Goal: Information Seeking & Learning: Check status

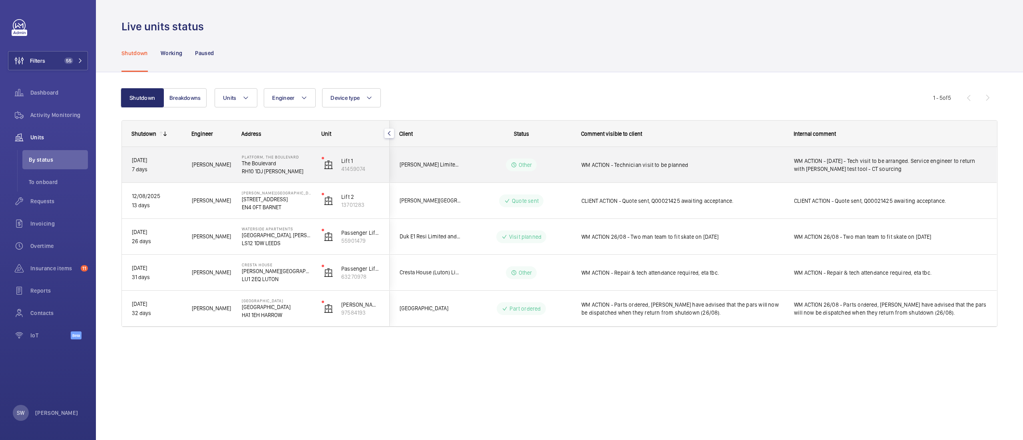
click at [668, 167] on span "WM ACTION - Technician visit to be planned" at bounding box center [682, 165] width 202 height 8
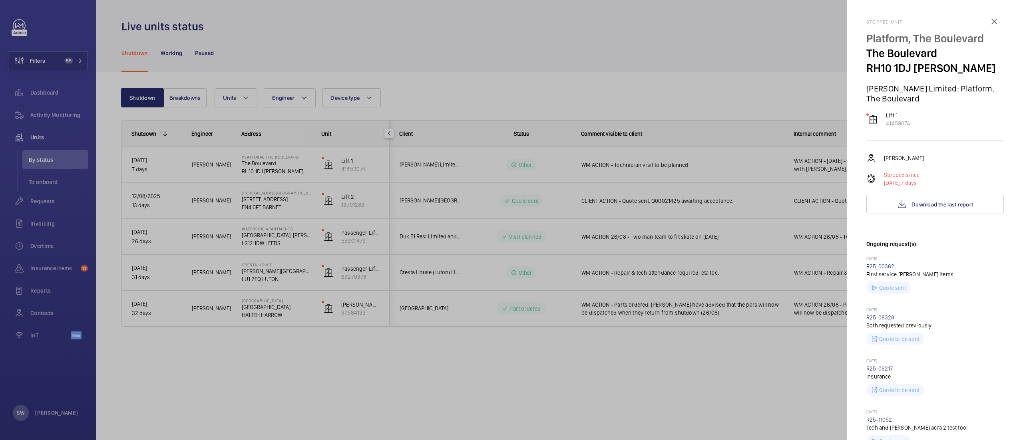
click at [710, 110] on div at bounding box center [511, 220] width 1023 height 440
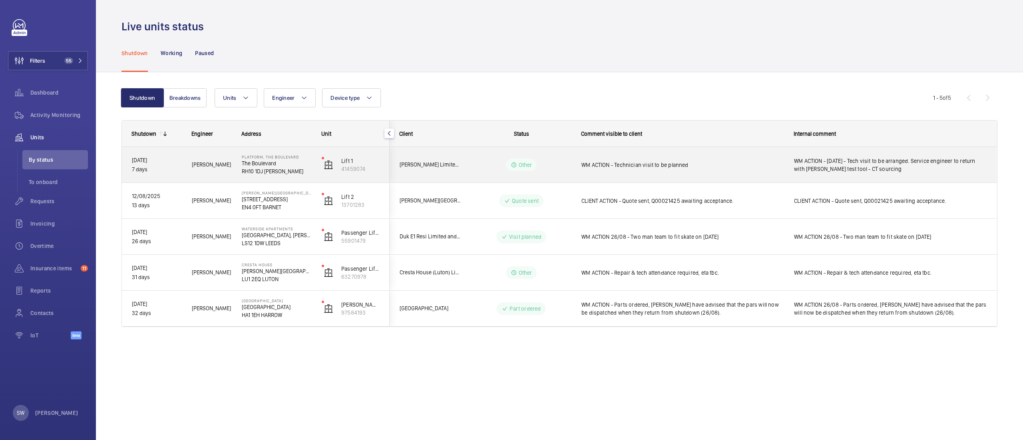
click at [723, 163] on span "WM ACTION - Technician visit to be planned" at bounding box center [682, 165] width 202 height 8
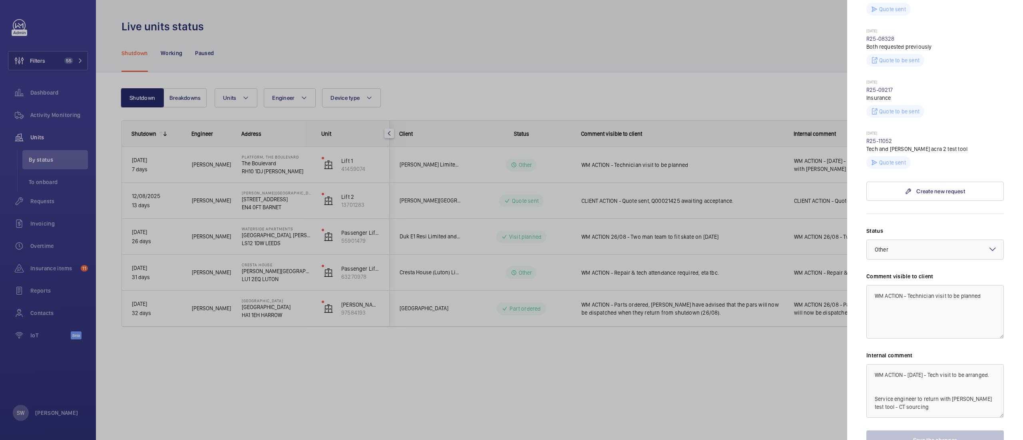
scroll to position [280, 0]
drag, startPoint x: 906, startPoint y: 296, endPoint x: 983, endPoint y: 302, distance: 77.3
click at [983, 302] on textarea "WM ACTION - Technician visit to be planned" at bounding box center [934, 311] width 137 height 54
click at [982, 298] on textarea "WM ACTION - Technician visit to be planned" at bounding box center [934, 311] width 137 height 54
drag, startPoint x: 980, startPoint y: 296, endPoint x: 990, endPoint y: 295, distance: 10.1
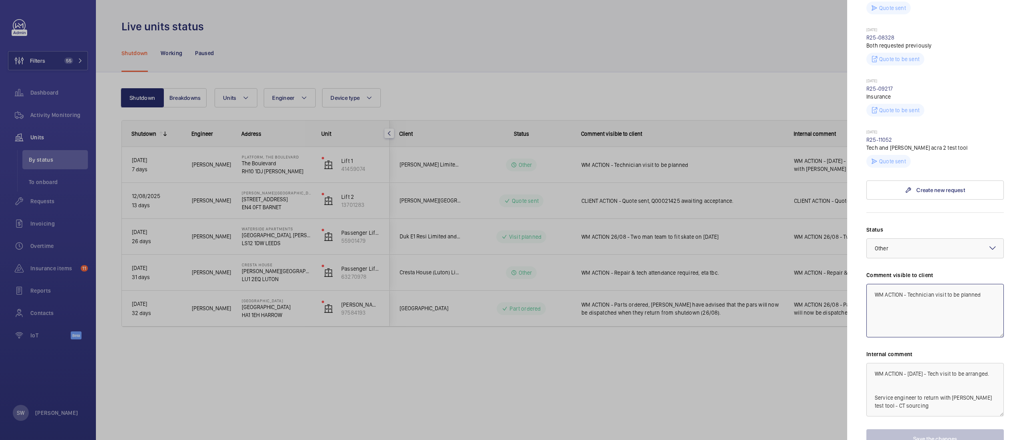
click at [990, 295] on textarea "WM ACTION - Technician visit to be planned" at bounding box center [934, 311] width 137 height 54
type textarea "WM ACTION - Technician visit to be planned."
click at [639, 221] on div at bounding box center [511, 220] width 1023 height 440
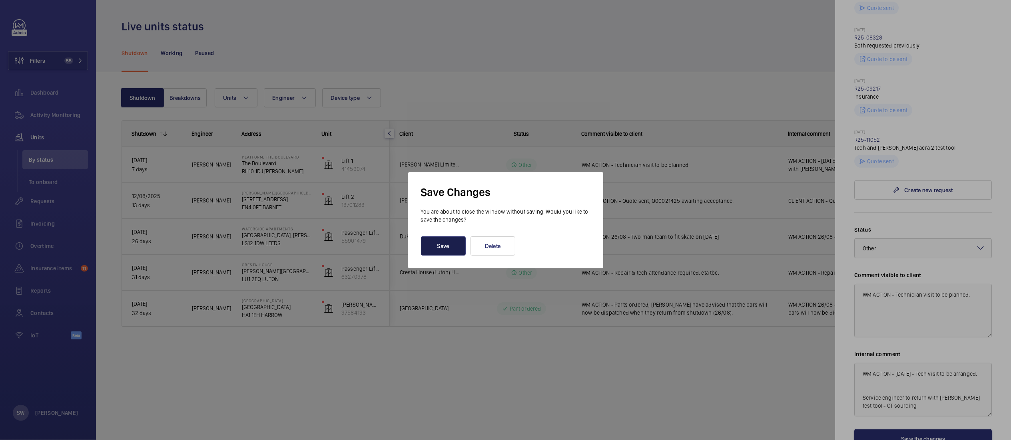
click at [436, 248] on button "Save" at bounding box center [443, 246] width 45 height 19
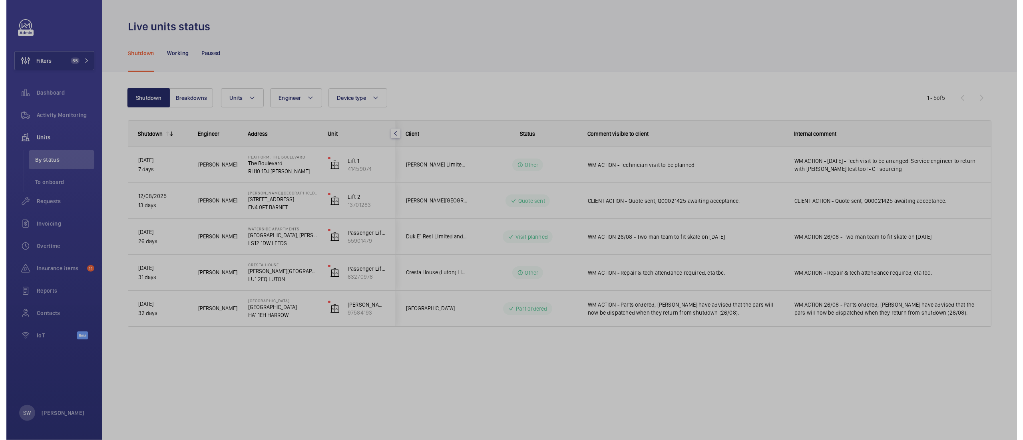
scroll to position [0, 0]
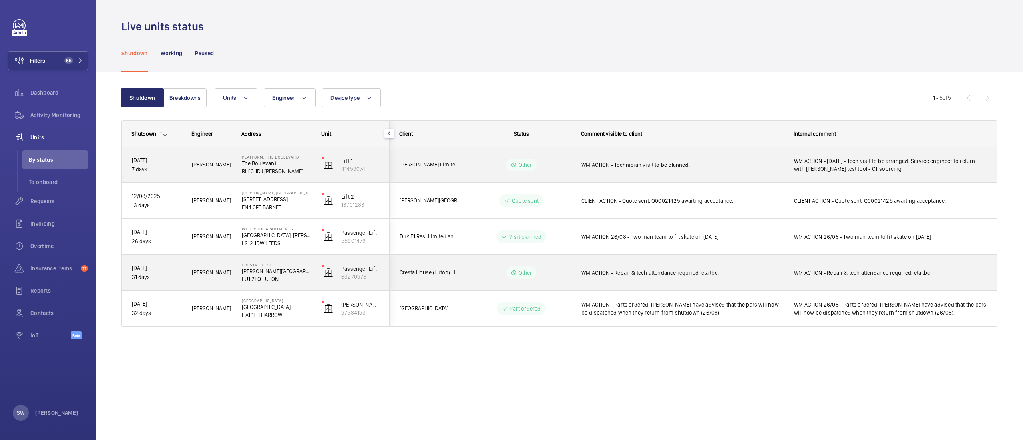
click at [651, 273] on span "WM ACTION - Repair & tech attendance required, eta tbc." at bounding box center [682, 273] width 202 height 8
click at [734, 271] on span "WM ACTION - Repair & tech attendance required, eta tbc." at bounding box center [682, 273] width 202 height 8
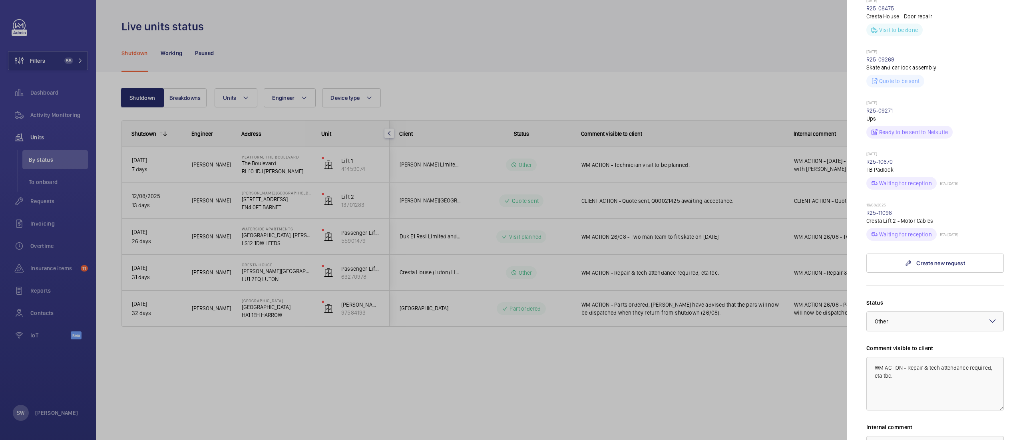
scroll to position [517, 0]
drag, startPoint x: 907, startPoint y: 353, endPoint x: 929, endPoint y: 372, distance: 29.7
click at [929, 372] on textarea "WM ACTION - Repair & tech attendance required, eta tbc." at bounding box center [934, 386] width 137 height 54
drag, startPoint x: 929, startPoint y: 372, endPoint x: 833, endPoint y: 340, distance: 101.7
click at [833, 339] on mat-sidenav-container "Filters 55 Dashboard Activity Monitoring Units By status To onboard Requests In…" at bounding box center [511, 220] width 1023 height 440
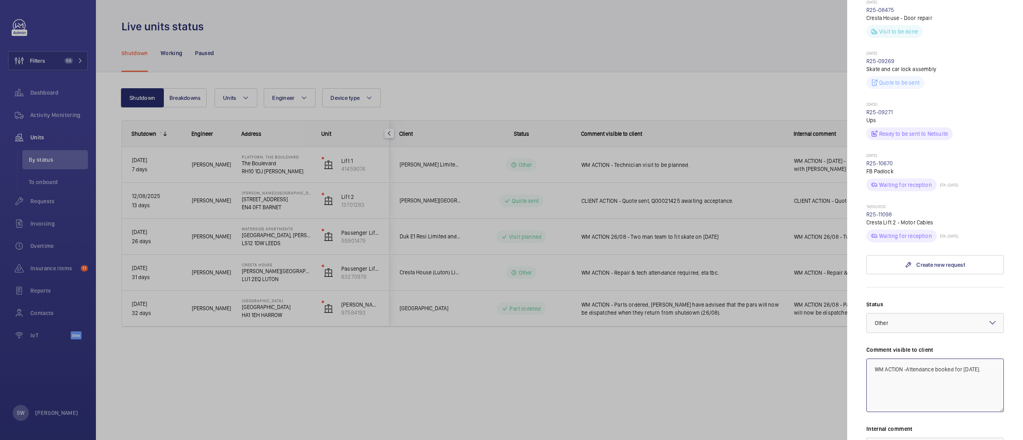
type textarea "WM ACTION -Attendance booked for 27th August."
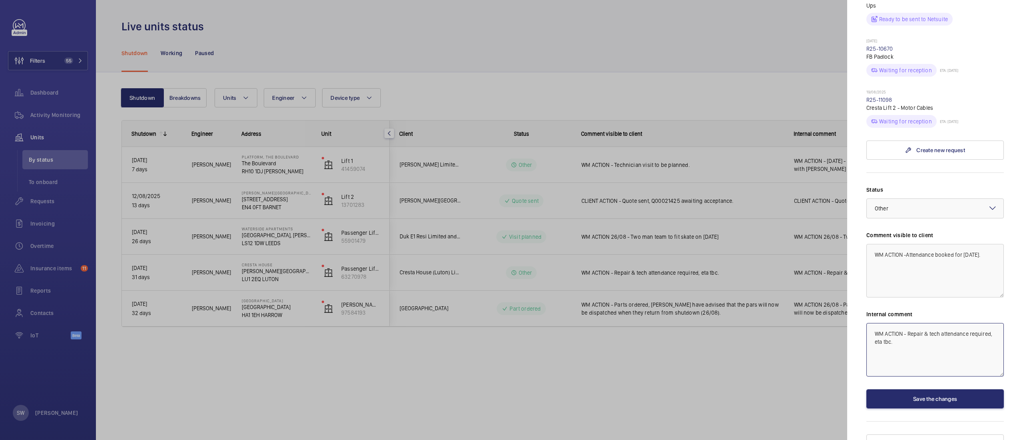
drag, startPoint x: 892, startPoint y: 327, endPoint x: 833, endPoint y: 304, distance: 62.9
click at [833, 304] on mat-sidenav-container "Filters 55 Dashboard Activity Monitoring Units By status To onboard Requests In…" at bounding box center [511, 220] width 1023 height 440
paste textarea "Attendance booked for 27th August."
type textarea "WM ACTION -Attendance booked for 27th August."
click at [941, 390] on button "Save the changes" at bounding box center [934, 399] width 137 height 19
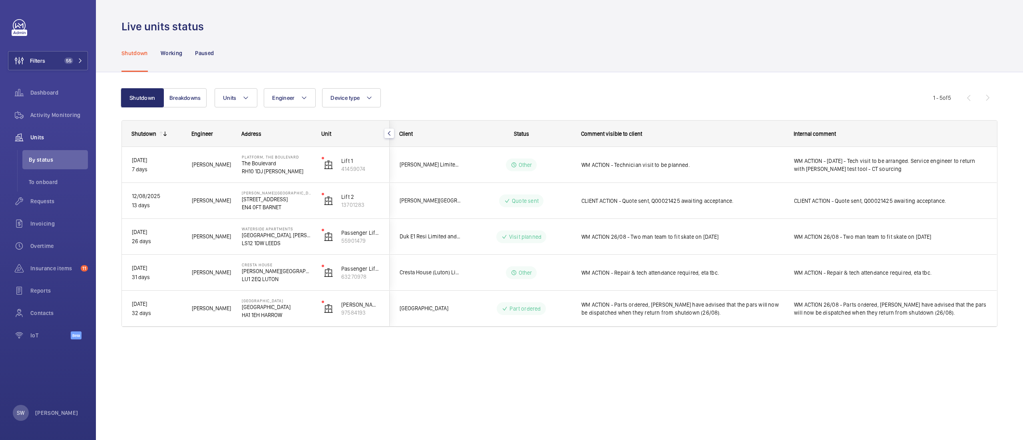
scroll to position [0, 0]
click at [68, 59] on span "55" at bounding box center [68, 61] width 9 height 6
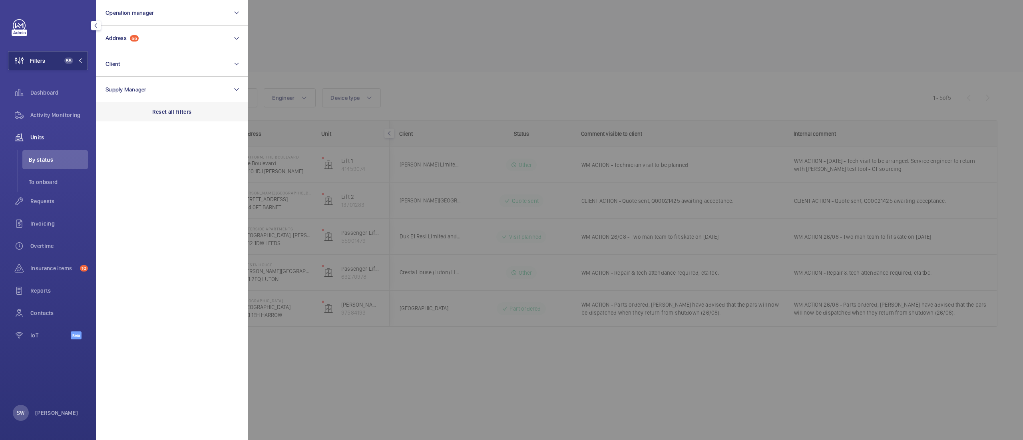
click at [181, 112] on p "Reset all filters" at bounding box center [172, 112] width 40 height 8
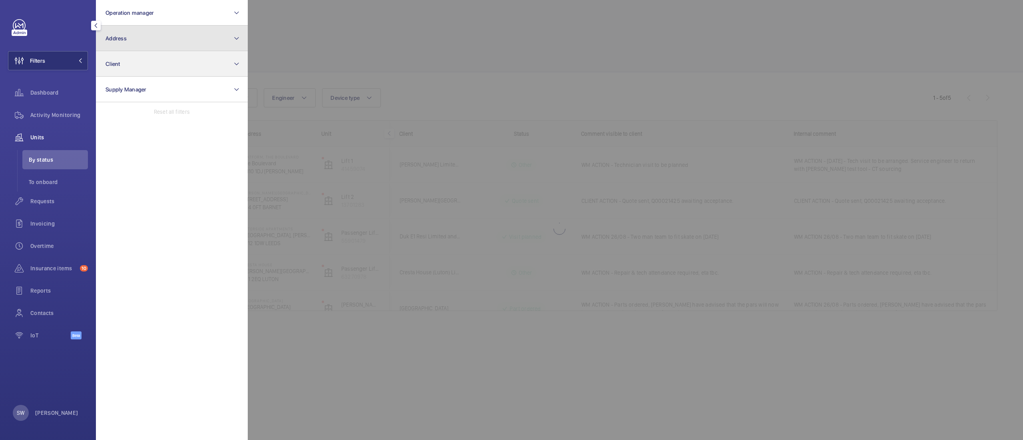
click at [152, 51] on section "Operation manager Address Client Supply Manager Reset all filters" at bounding box center [172, 220] width 152 height 440
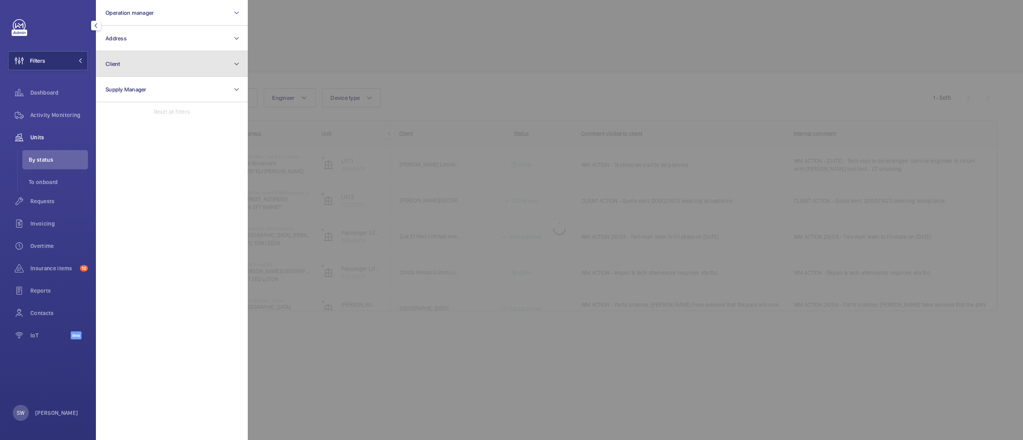
click at [153, 59] on button "Client" at bounding box center [172, 64] width 152 height 26
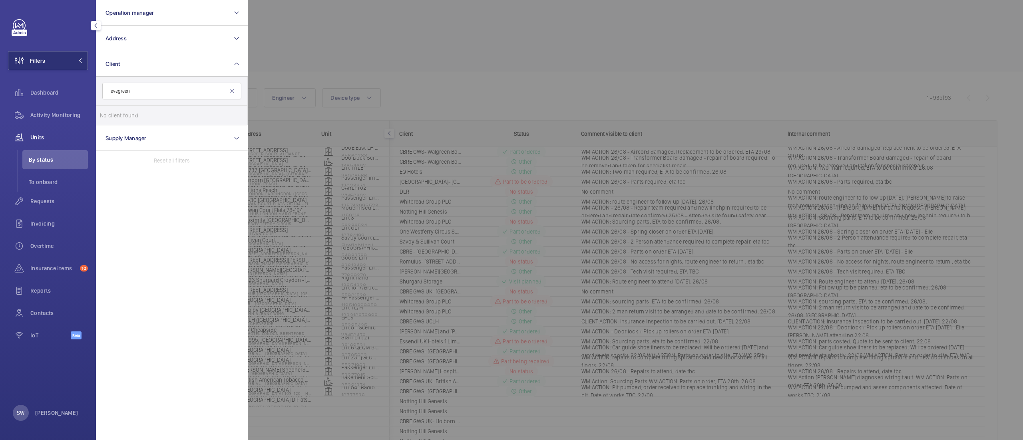
click at [119, 96] on input "evegreen" at bounding box center [171, 91] width 139 height 17
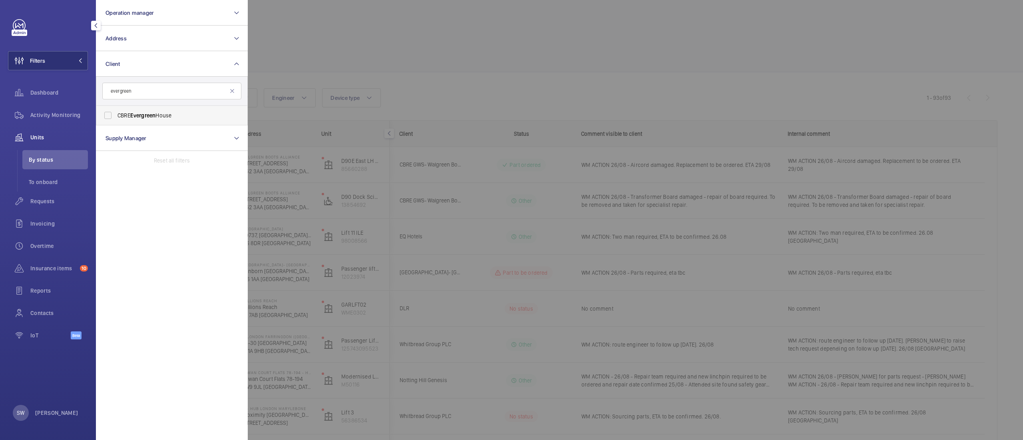
type input "evergreen"
click at [148, 111] on label "CBRE Evergreen House" at bounding box center [165, 115] width 139 height 19
click at [116, 111] on input "CBRE Evergreen House" at bounding box center [108, 115] width 16 height 16
checkbox input "true"
click at [455, 46] on div at bounding box center [759, 220] width 1023 height 440
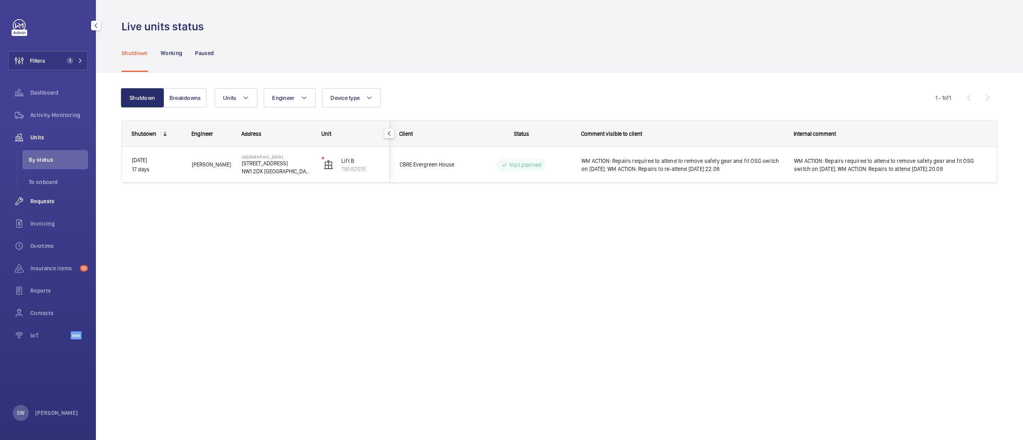
click at [58, 197] on span "Requests" at bounding box center [59, 201] width 58 height 8
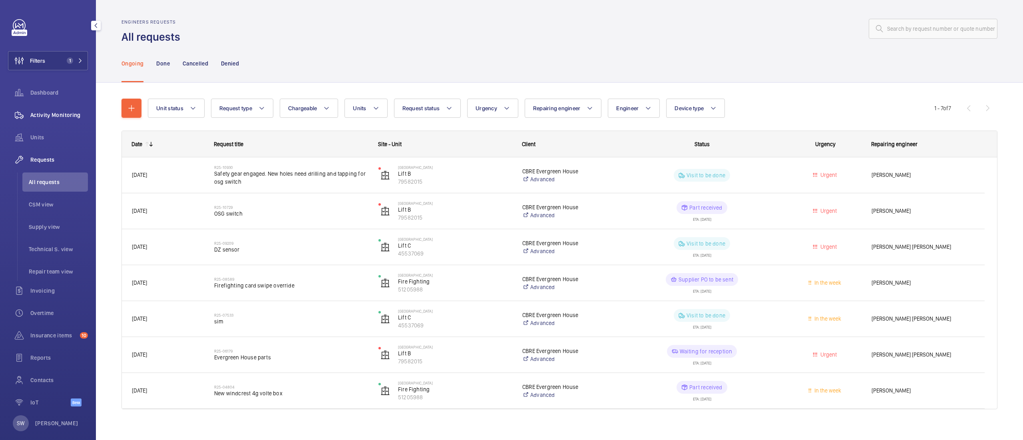
click at [60, 120] on div "Activity Monitoring" at bounding box center [48, 114] width 80 height 19
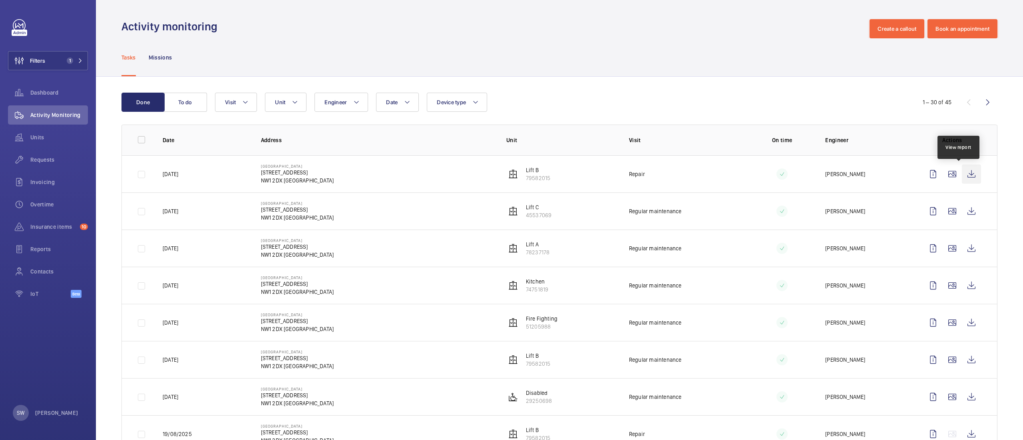
click at [962, 170] on wm-front-icon-button at bounding box center [971, 174] width 19 height 19
click at [962, 212] on wm-front-icon-button at bounding box center [971, 211] width 19 height 19
click at [282, 101] on span "Unit" at bounding box center [280, 102] width 10 height 6
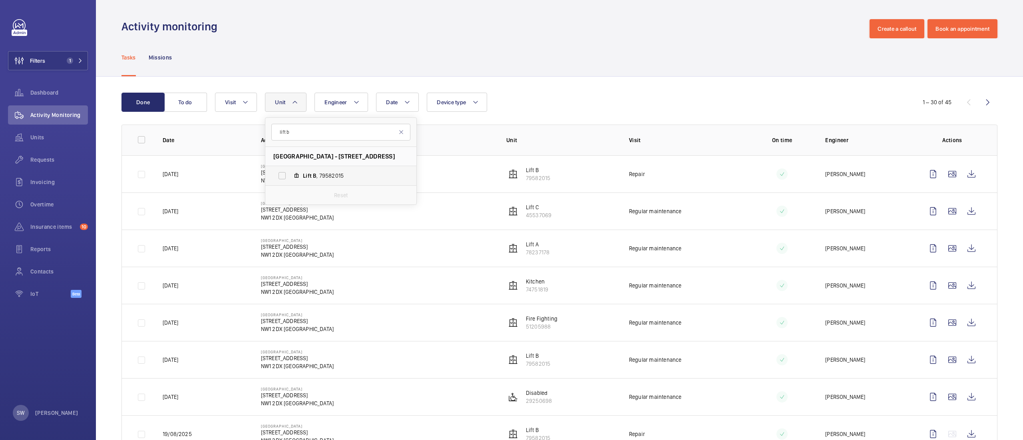
type input "lift b"
click at [320, 169] on label "Lift B , 79582015" at bounding box center [334, 175] width 138 height 19
click at [290, 169] on input "Lift B , 79582015" at bounding box center [282, 176] width 16 height 16
checkbox input "true"
click at [644, 82] on div "Done To do Date Engineer Unit 1 lift b Evergreen House - 160 Euston Rd, NW1 2DX…" at bounding box center [559, 330] width 927 height 507
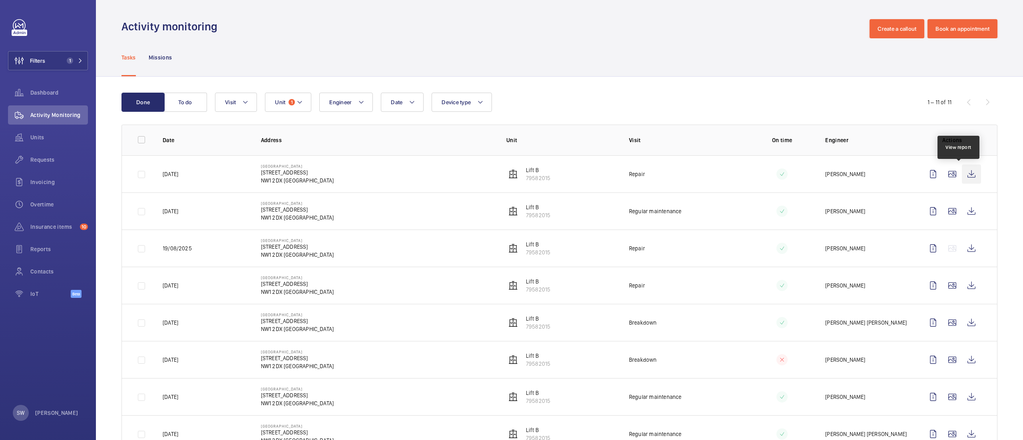
click at [962, 171] on wm-front-icon-button at bounding box center [971, 174] width 19 height 19
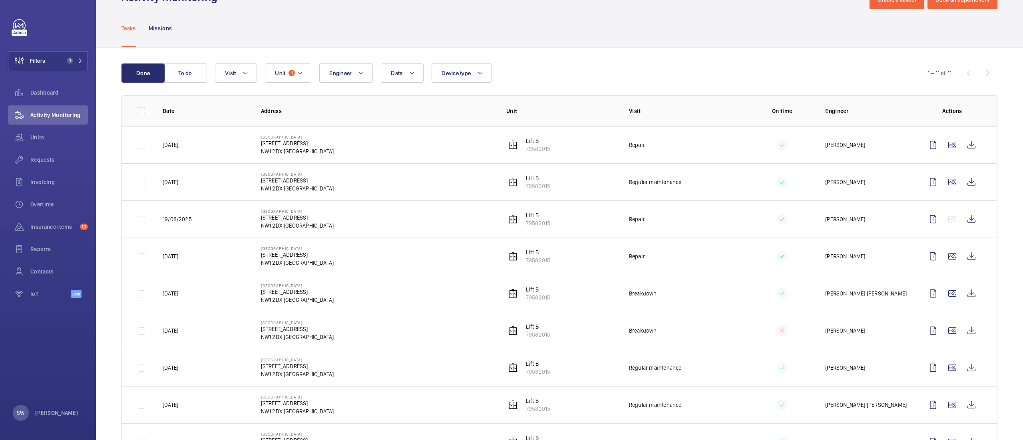
scroll to position [30, 0]
click at [962, 255] on wm-front-icon-button at bounding box center [971, 256] width 19 height 19
click at [964, 221] on wm-front-icon-button at bounding box center [971, 218] width 19 height 19
click at [292, 78] on button "Unit 1" at bounding box center [288, 72] width 46 height 19
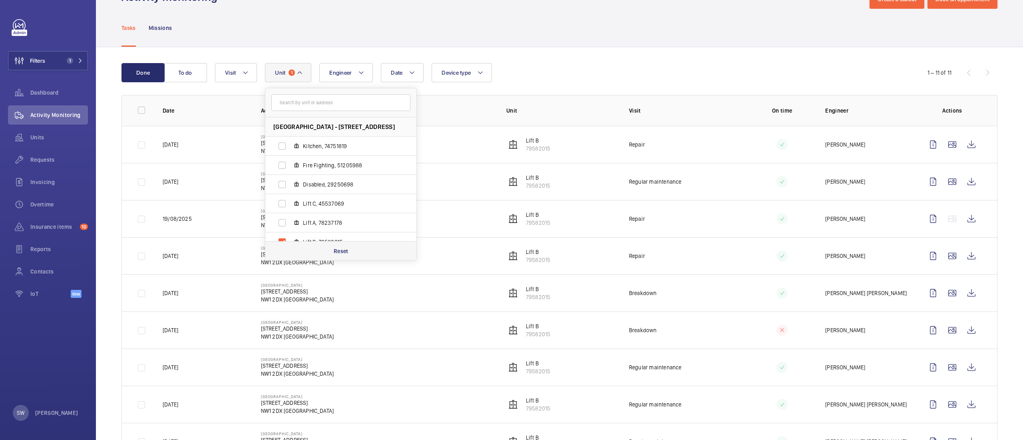
click at [355, 251] on div "Reset" at bounding box center [340, 250] width 151 height 19
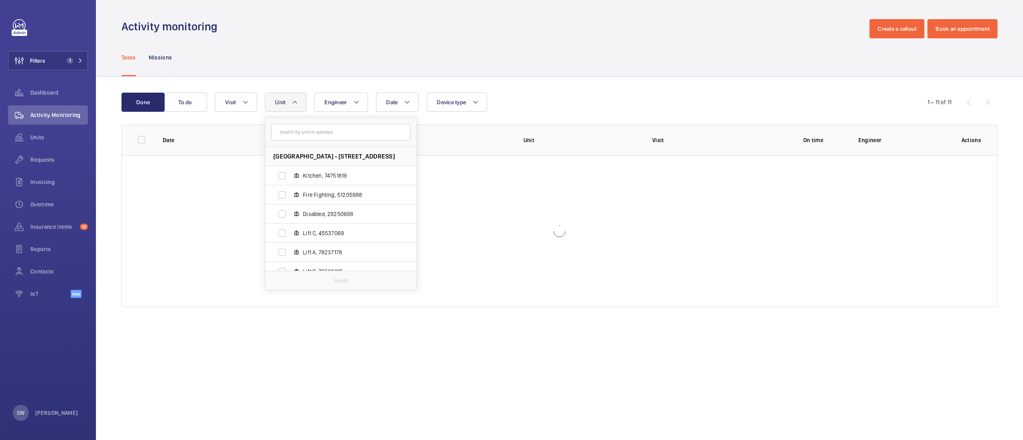
click at [581, 87] on div "Done To do Date Engineer Unit Evergreen House - 160 Euston Rd, NW1 2DX LONDON K…" at bounding box center [559, 202] width 927 height 250
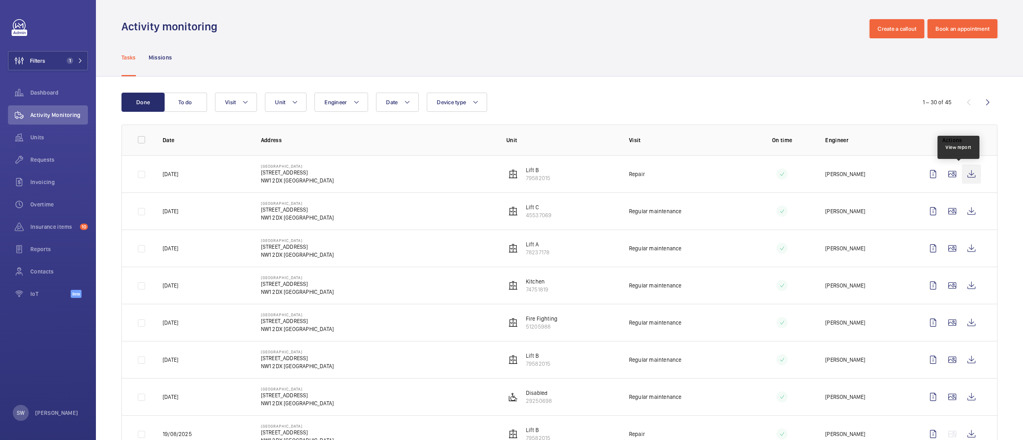
click at [964, 173] on wm-front-icon-button at bounding box center [971, 174] width 19 height 19
click at [962, 171] on wm-front-icon-button at bounding box center [971, 174] width 19 height 19
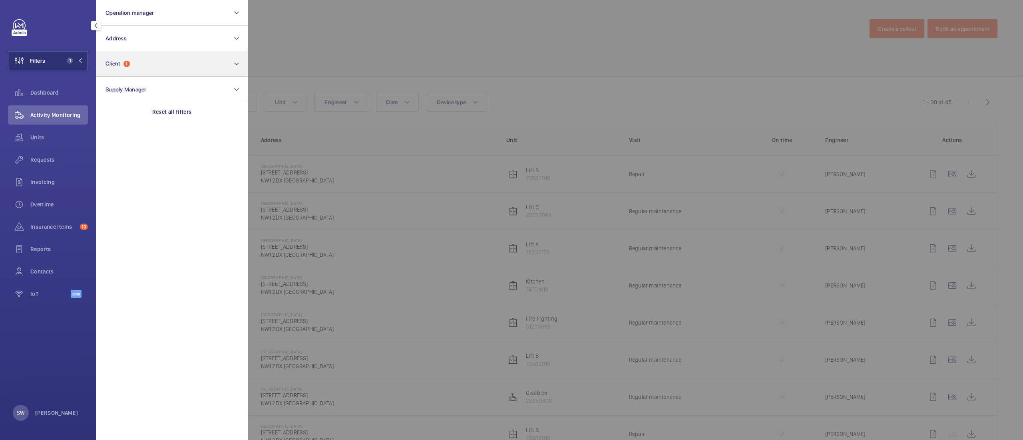
drag, startPoint x: 187, startPoint y: 115, endPoint x: 153, endPoint y: 60, distance: 64.8
click at [185, 115] on p "Reset all filters" at bounding box center [172, 112] width 40 height 8
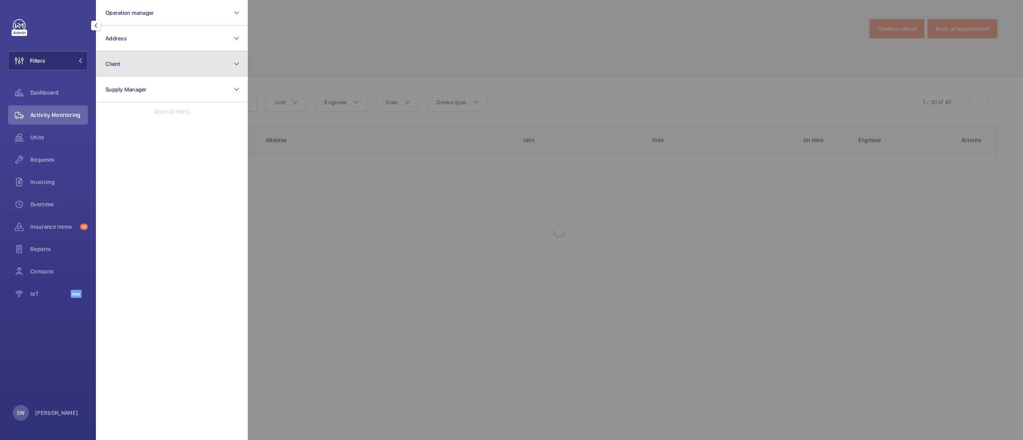
click at [153, 59] on button "Client" at bounding box center [172, 64] width 152 height 26
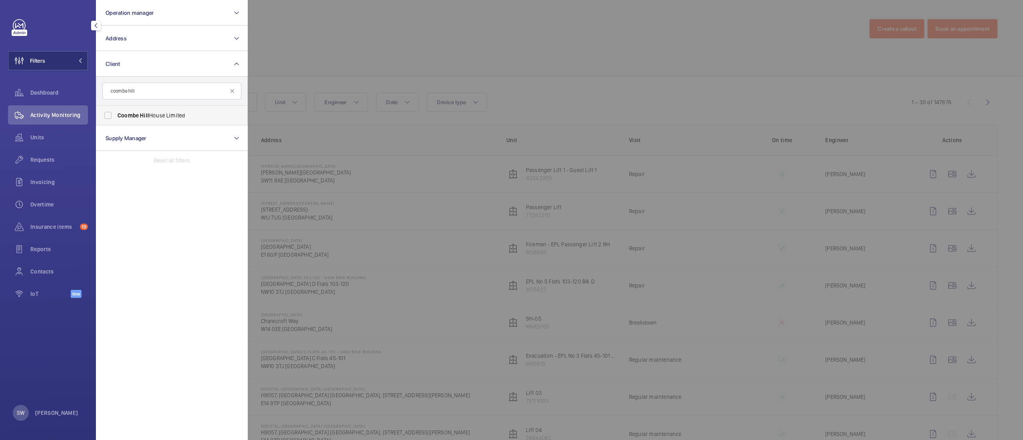
type input "coombe hill"
click at [151, 117] on span "Coombe Hill House Limited" at bounding box center [172, 115] width 110 height 8
click at [116, 117] on input "Coombe Hill House Limited" at bounding box center [108, 115] width 16 height 16
checkbox input "true"
click at [583, 92] on div at bounding box center [759, 220] width 1023 height 440
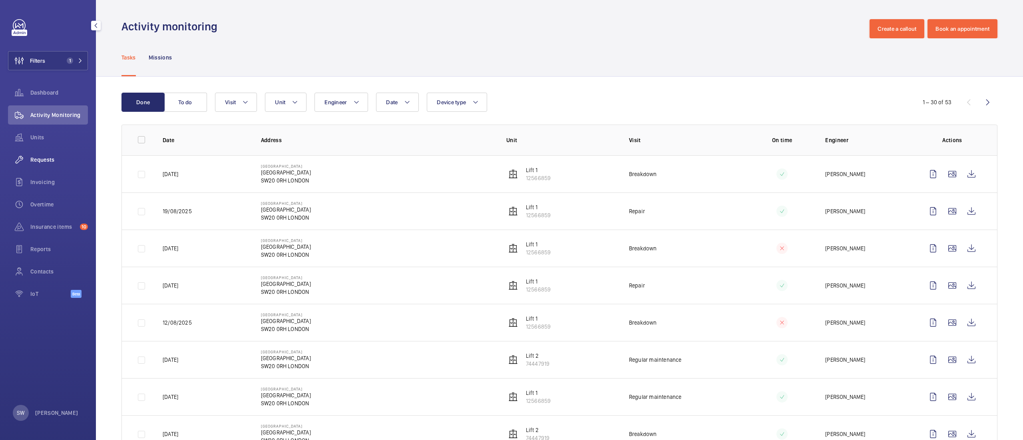
click at [46, 157] on span "Requests" at bounding box center [59, 160] width 58 height 8
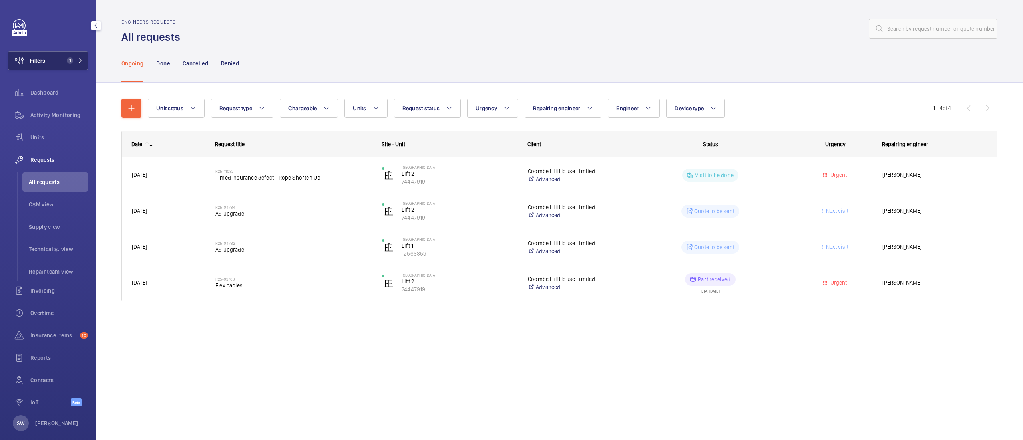
click at [60, 60] on button "Filters 1" at bounding box center [48, 60] width 80 height 19
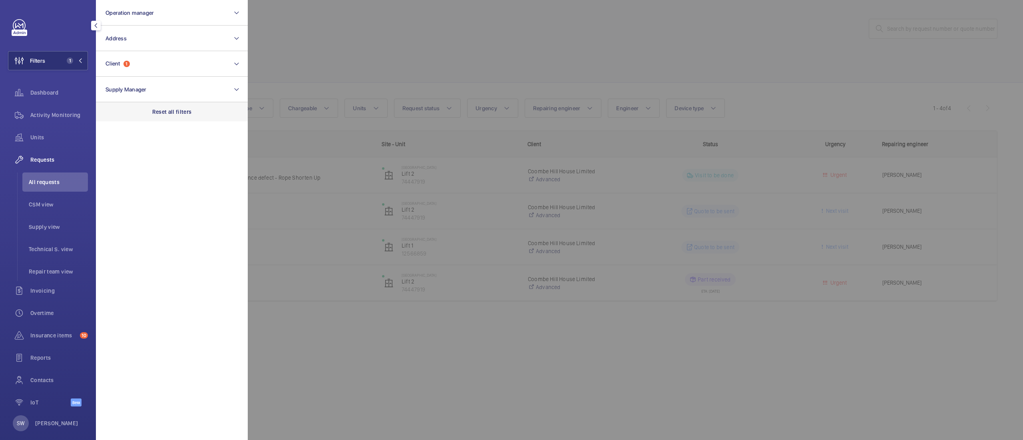
click at [208, 121] on section "Operation manager Address Client 1 Supply Manager Reset all filters" at bounding box center [172, 220] width 152 height 440
click at [201, 111] on div "Reset all filters" at bounding box center [172, 111] width 152 height 19
click at [145, 43] on button "Address" at bounding box center [172, 39] width 152 height 26
type input "250 euston"
click at [170, 105] on span "[GEOGRAPHIC_DATA] - [GEOGRAPHIC_DATA], [STREET_ADDRESS]" at bounding box center [172, 109] width 110 height 8
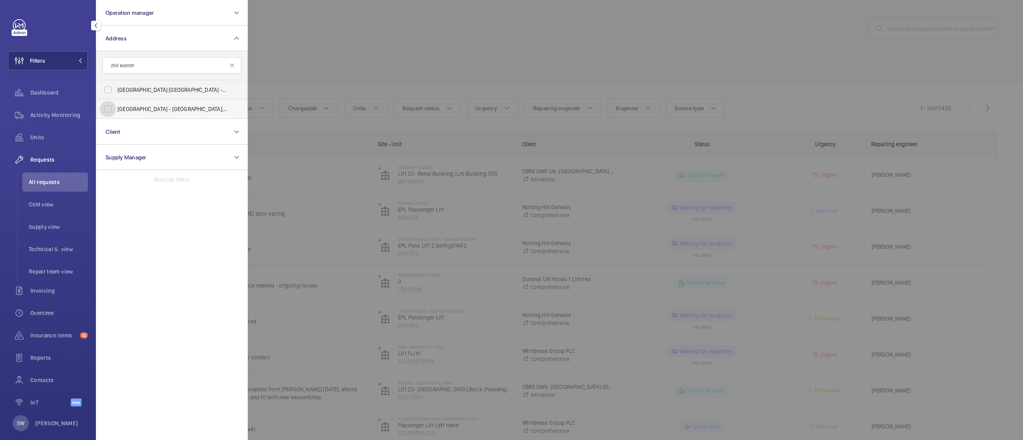
click at [116, 105] on input "[GEOGRAPHIC_DATA] - [GEOGRAPHIC_DATA], [STREET_ADDRESS]" at bounding box center [108, 109] width 16 height 16
checkbox input "true"
click at [175, 83] on label "[GEOGRAPHIC_DATA] [GEOGRAPHIC_DATA] - [STREET_ADDRESS]" at bounding box center [165, 89] width 139 height 19
click at [116, 83] on input "[GEOGRAPHIC_DATA] [GEOGRAPHIC_DATA] - [STREET_ADDRESS]" at bounding box center [108, 90] width 16 height 16
checkbox input "true"
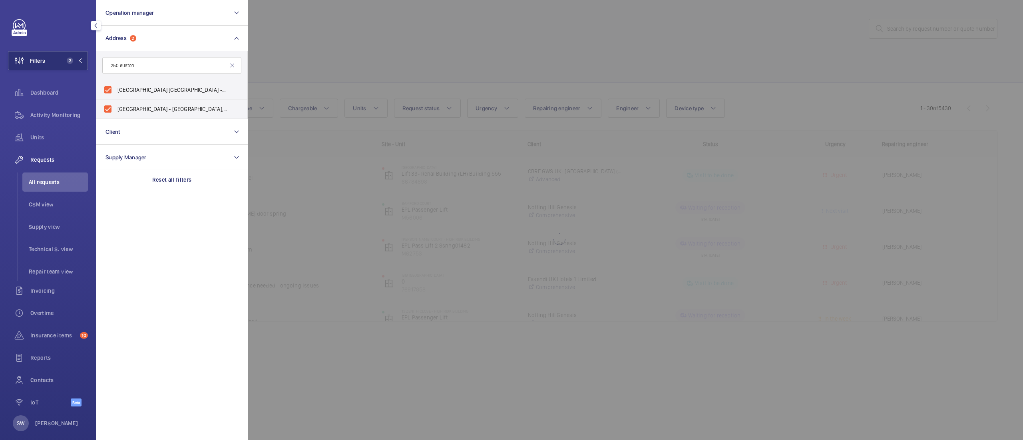
click at [472, 44] on div at bounding box center [759, 220] width 1023 height 440
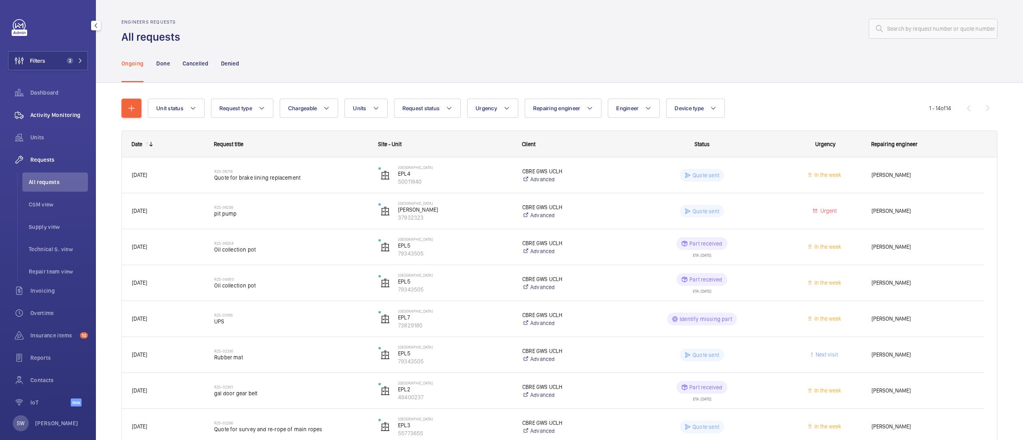
click at [28, 113] on wm-front-icon-button at bounding box center [19, 114] width 22 height 19
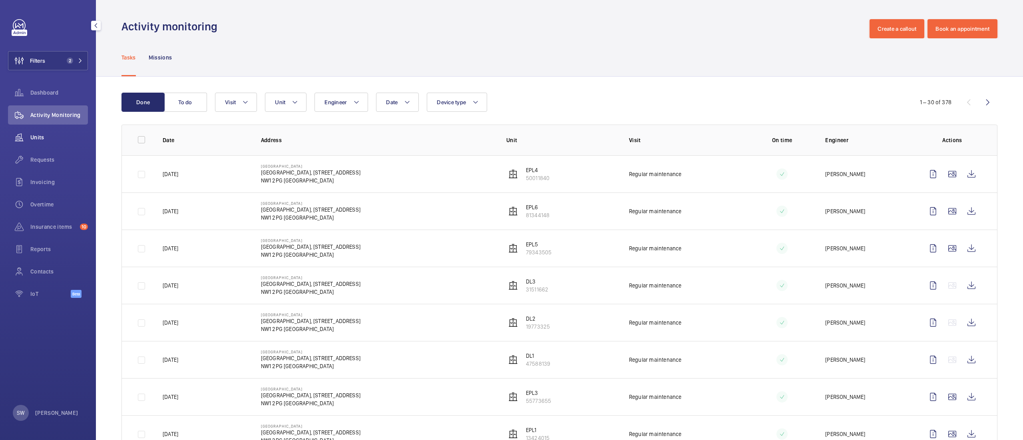
click at [61, 135] on span "Units" at bounding box center [59, 137] width 58 height 8
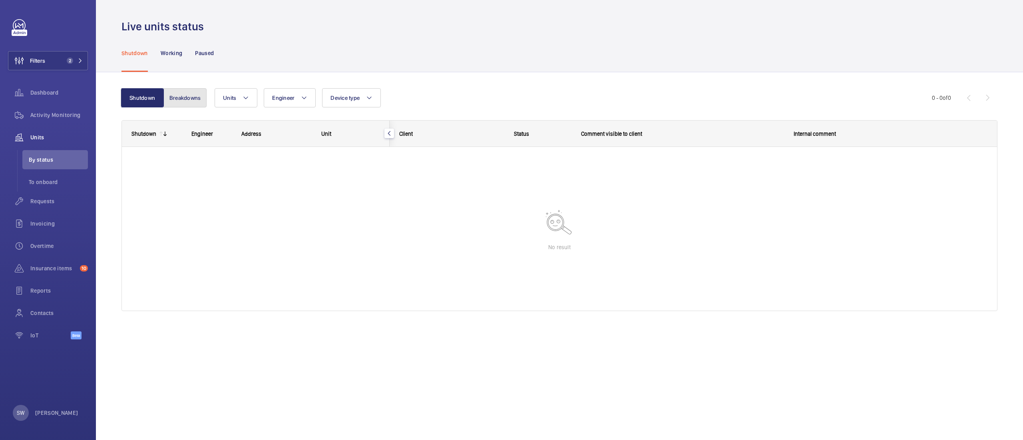
click at [178, 94] on button "Breakdowns" at bounding box center [184, 97] width 43 height 19
click at [146, 95] on button "Shutdown" at bounding box center [142, 97] width 43 height 19
click at [54, 110] on div "Activity Monitoring" at bounding box center [48, 114] width 80 height 19
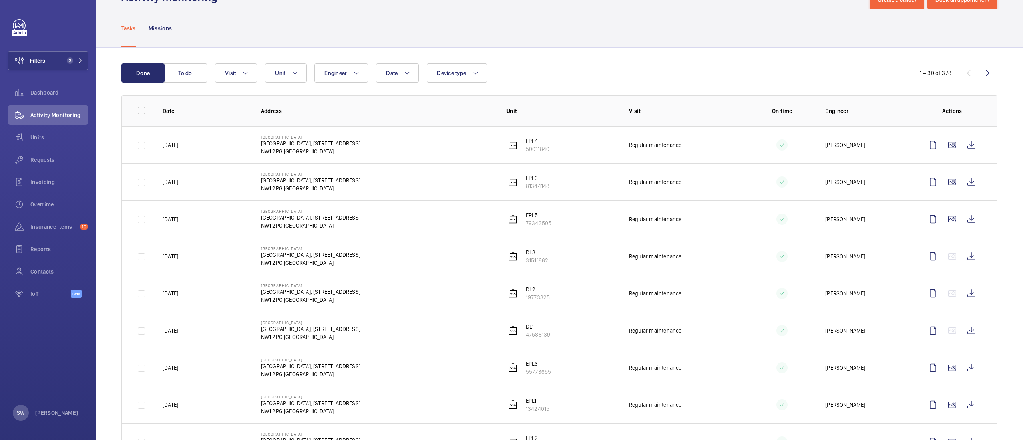
scroll to position [53, 0]
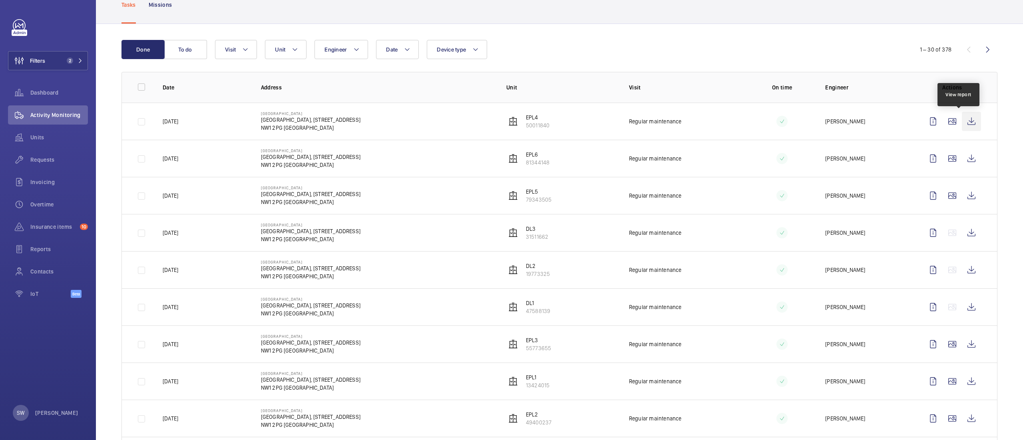
click at [962, 119] on wm-front-icon-button at bounding box center [971, 121] width 19 height 19
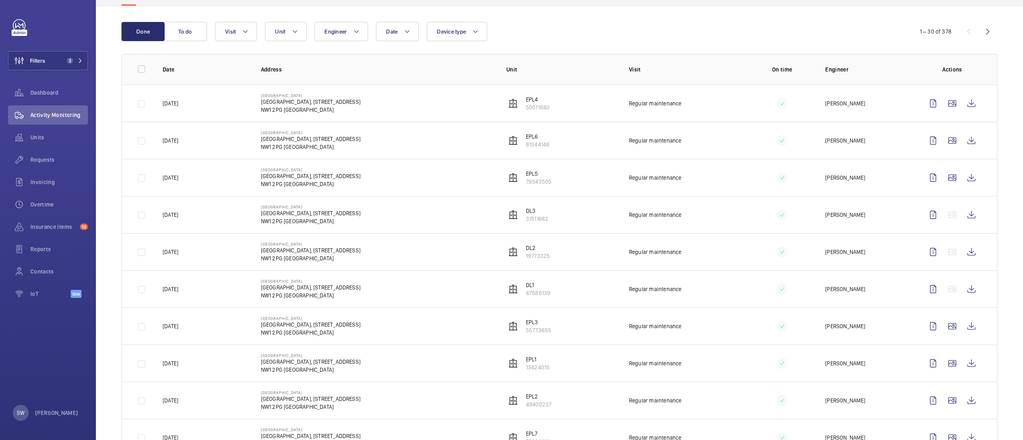
scroll to position [74, 0]
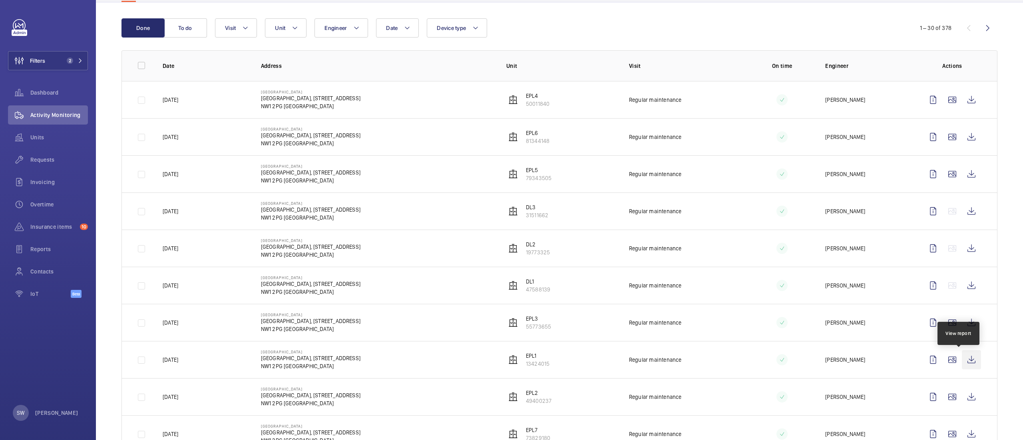
click at [962, 359] on wm-front-icon-button at bounding box center [971, 359] width 19 height 19
click at [964, 286] on wm-front-icon-button at bounding box center [971, 285] width 19 height 19
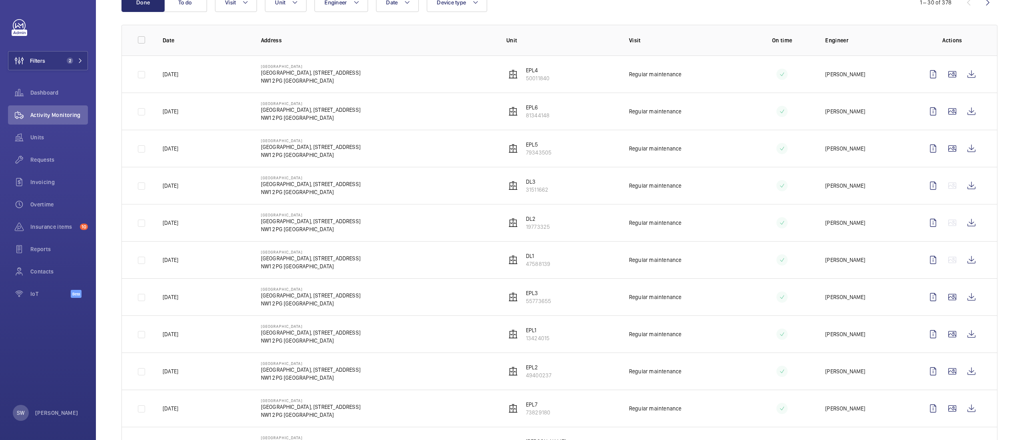
scroll to position [112, 0]
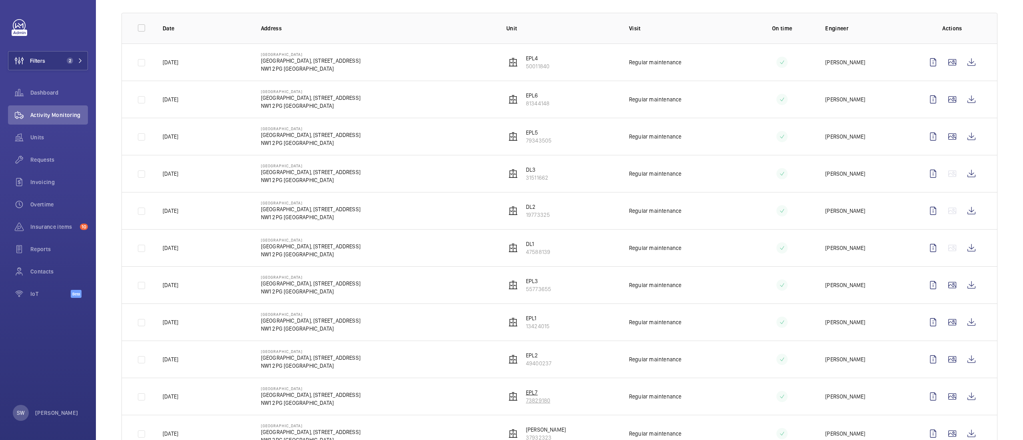
drag, startPoint x: 549, startPoint y: 404, endPoint x: 519, endPoint y: 404, distance: 29.6
click at [519, 404] on td "EPL7 73829180" at bounding box center [554, 396] width 123 height 37
copy p "73829180"
click at [70, 60] on span "2" at bounding box center [70, 61] width 6 height 6
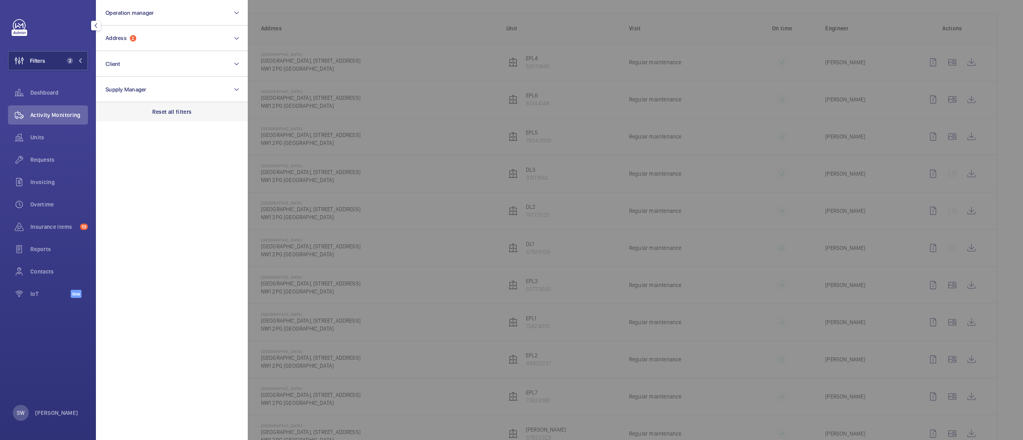
click at [199, 107] on div "Reset all filters" at bounding box center [172, 111] width 152 height 19
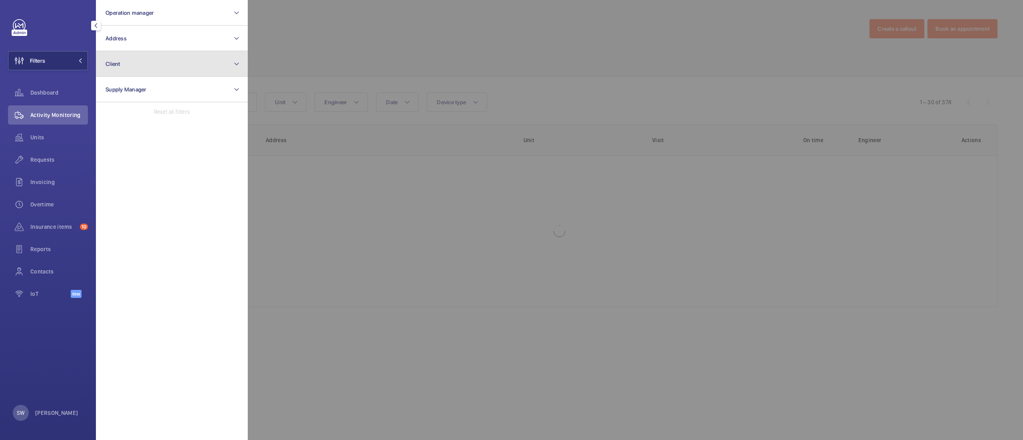
click at [175, 73] on button "Client" at bounding box center [172, 64] width 152 height 26
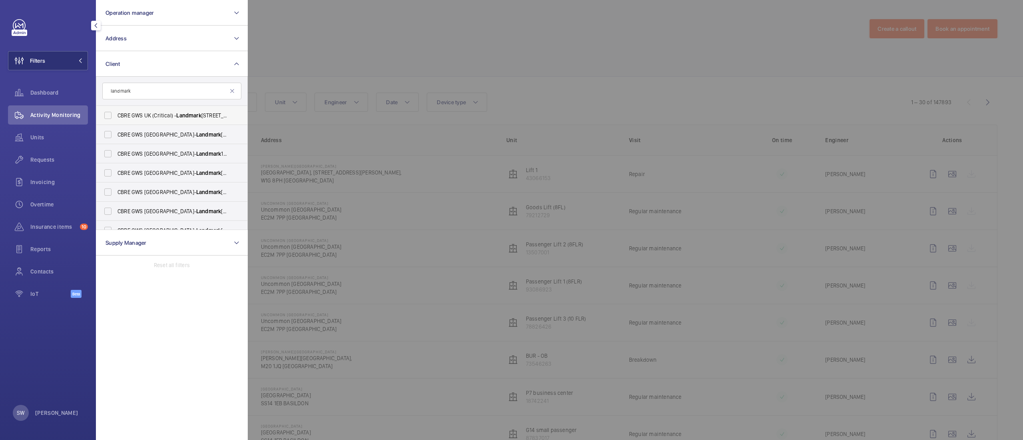
type input "landmark"
click at [162, 113] on span "CBRE GWS UK (Critical) - Landmark [STREET_ADDRESS]" at bounding box center [172, 115] width 110 height 8
click at [116, 113] on input "CBRE GWS UK (Critical) - Landmark [STREET_ADDRESS]" at bounding box center [108, 115] width 16 height 16
checkbox input "true"
click at [196, 131] on span "Landmark" at bounding box center [208, 134] width 25 height 6
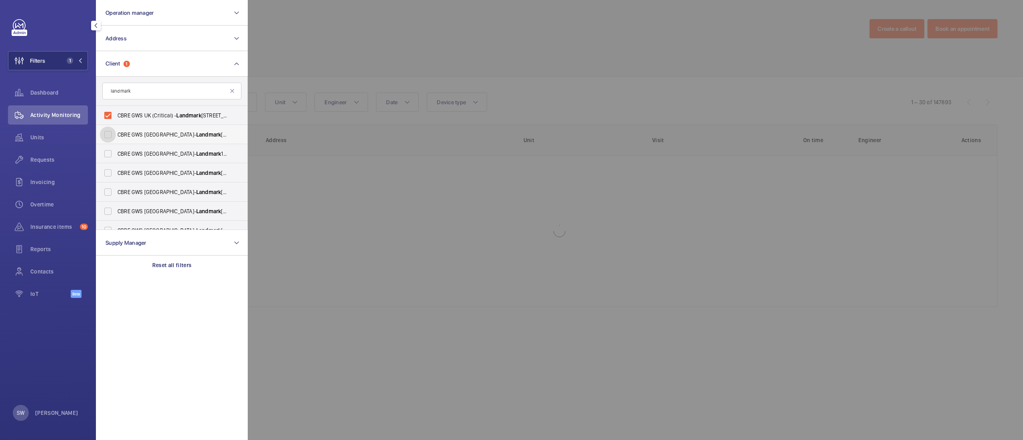
click at [116, 131] on input "CBRE GWS UK- Landmark [STREET_ADDRESS]" at bounding box center [108, 135] width 16 height 16
checkbox input "true"
click at [160, 147] on label "CBRE GWS UK- Landmark [STREET_ADDRESS]" at bounding box center [165, 153] width 139 height 19
click at [116, 147] on input "CBRE GWS UK- Landmark [STREET_ADDRESS]" at bounding box center [108, 154] width 16 height 16
checkbox input "true"
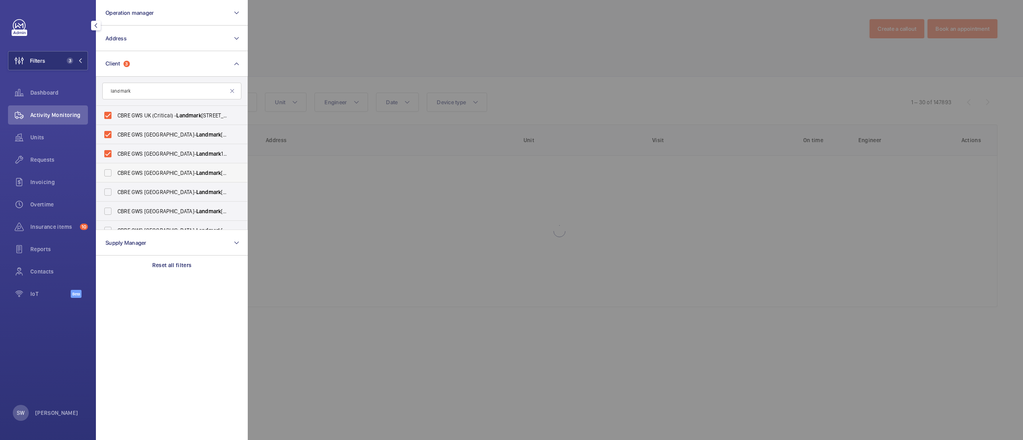
click at [157, 166] on label "CBRE GWS UK- Landmark [STREET_ADDRESS]" at bounding box center [165, 172] width 139 height 19
click at [116, 166] on input "CBRE GWS UK- Landmark [STREET_ADDRESS]" at bounding box center [108, 173] width 16 height 16
checkbox input "true"
click at [155, 188] on span "CBRE GWS [GEOGRAPHIC_DATA]- Landmark [STREET_ADDRESS][PERSON_NAME]" at bounding box center [172, 192] width 110 height 8
click at [116, 188] on input "CBRE GWS [GEOGRAPHIC_DATA]- Landmark [STREET_ADDRESS][PERSON_NAME]" at bounding box center [108, 192] width 16 height 16
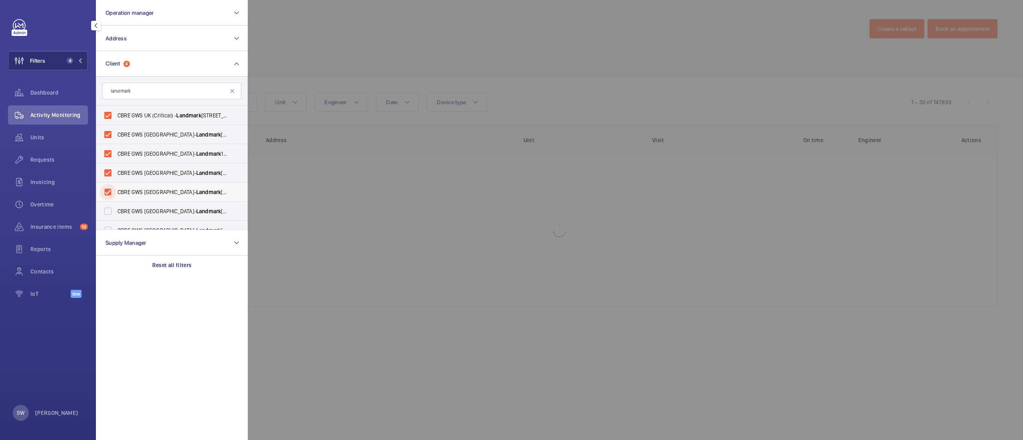
checkbox input "true"
click at [155, 215] on label "CBRE GWS UK- Landmark [STREET_ADDRESS]" at bounding box center [165, 211] width 139 height 19
click at [116, 215] on input "CBRE GWS UK- Landmark [STREET_ADDRESS]" at bounding box center [108, 211] width 16 height 16
click at [157, 220] on label "CBRE GWS UK- Landmark [STREET_ADDRESS]" at bounding box center [165, 211] width 139 height 19
click at [116, 219] on input "CBRE GWS UK- Landmark [STREET_ADDRESS]" at bounding box center [108, 211] width 16 height 16
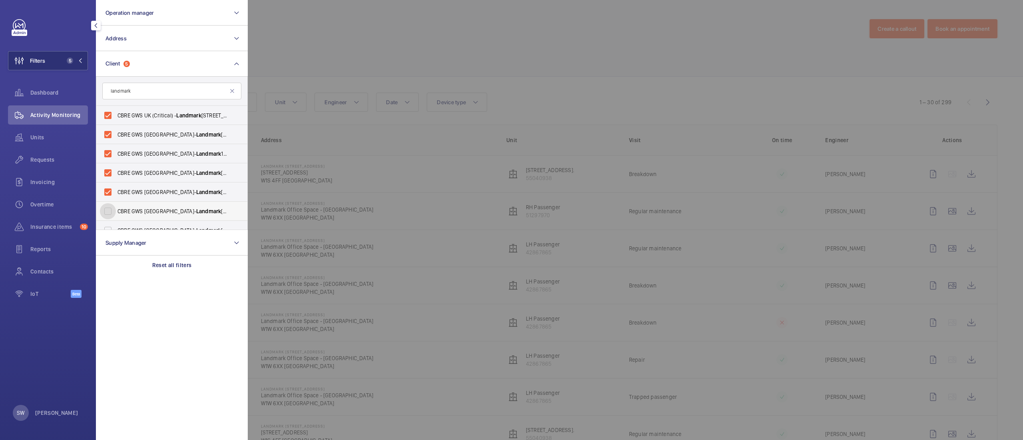
scroll to position [26, 0]
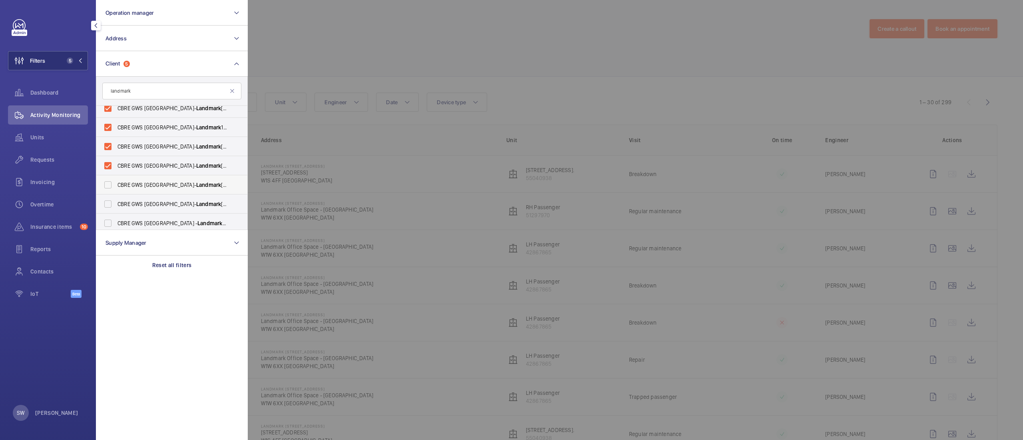
click at [196, 185] on span "Landmark" at bounding box center [208, 185] width 25 height 6
click at [116, 185] on input "CBRE GWS UK- Landmark [STREET_ADDRESS]" at bounding box center [108, 185] width 16 height 16
checkbox input "true"
click at [170, 199] on label "CBRE GWS UK- Landmark [STREET_ADDRESS]" at bounding box center [165, 204] width 139 height 19
click at [116, 199] on input "CBRE GWS UK- Landmark [STREET_ADDRESS]" at bounding box center [108, 204] width 16 height 16
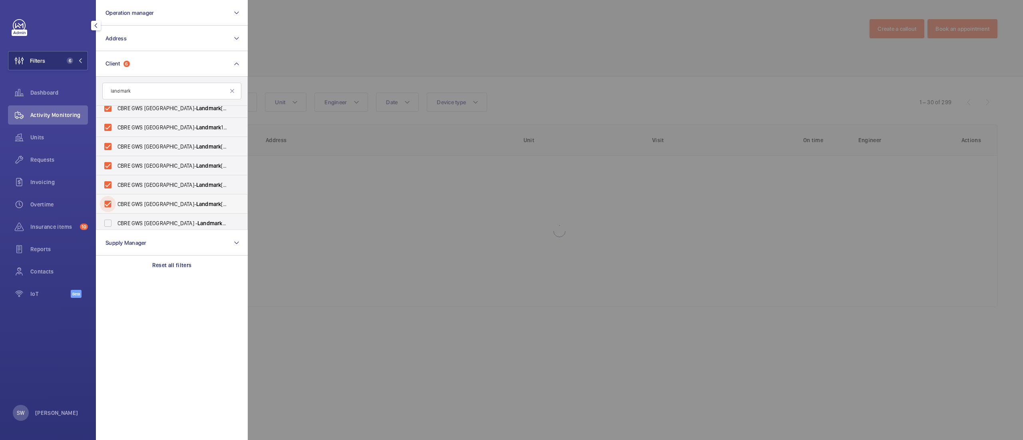
checkbox input "true"
click at [197, 223] on span "Landmark" at bounding box center [211, 223] width 28 height 6
click at [116, 223] on input "CBRE GWS UK - Landmark [STREET_ADDRESS]" at bounding box center [108, 223] width 16 height 16
checkbox input "true"
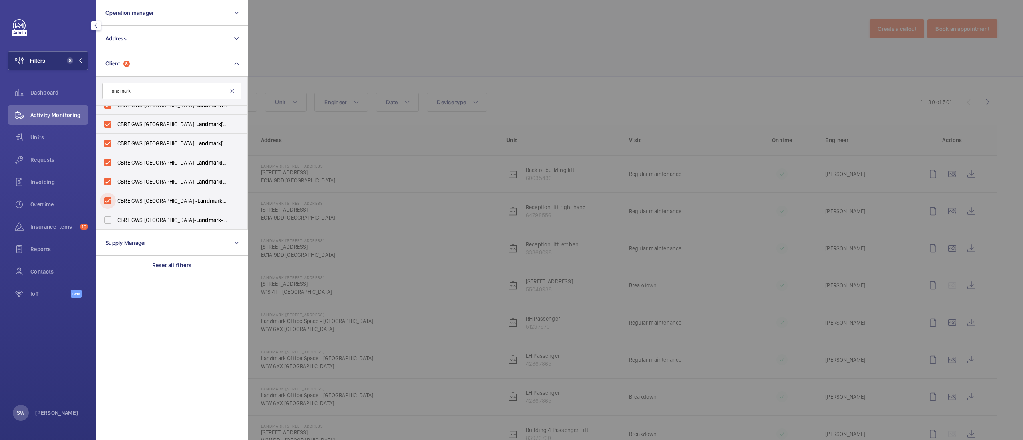
scroll to position [93, 0]
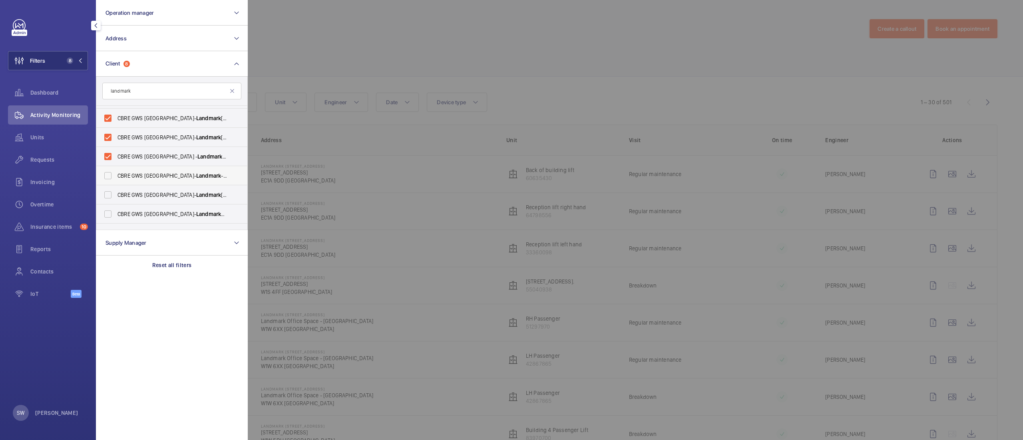
click at [149, 176] on span "CBRE GWS UK- Landmark - [STREET_ADDRESS]" at bounding box center [172, 176] width 110 height 8
click at [116, 176] on input "CBRE GWS UK- Landmark - [STREET_ADDRESS]" at bounding box center [108, 176] width 16 height 16
checkbox input "true"
click at [147, 190] on label "CBRE GWS UK- Landmark [GEOGRAPHIC_DATA]" at bounding box center [165, 194] width 139 height 19
click at [116, 190] on input "CBRE GWS UK- Landmark [GEOGRAPHIC_DATA]" at bounding box center [108, 195] width 16 height 16
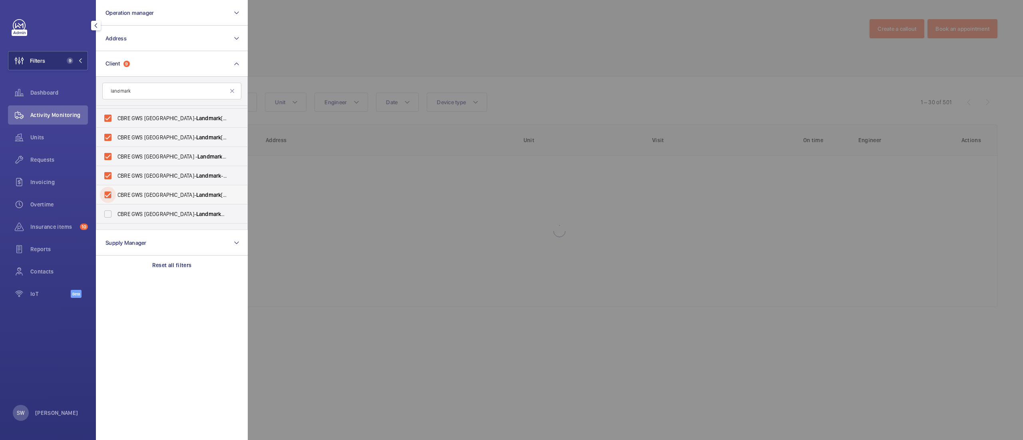
checkbox input "true"
click at [145, 212] on span "CBRE GWS UK- Landmark Chapter House" at bounding box center [172, 214] width 110 height 8
click at [116, 212] on input "CBRE GWS UK- Landmark Chapter House" at bounding box center [108, 214] width 16 height 16
checkbox input "true"
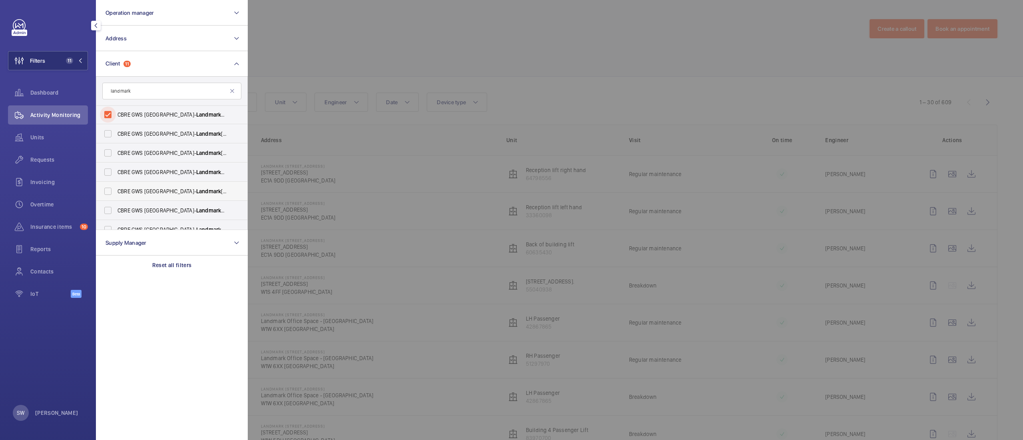
scroll to position [195, 0]
click at [196, 131] on span "Landmark" at bounding box center [208, 131] width 25 height 6
click at [116, 131] on input "CBRE GWS UK- Landmark [GEOGRAPHIC_DATA]" at bounding box center [108, 131] width 16 height 16
checkbox input "true"
click at [196, 147] on span "Landmark" at bounding box center [208, 150] width 25 height 6
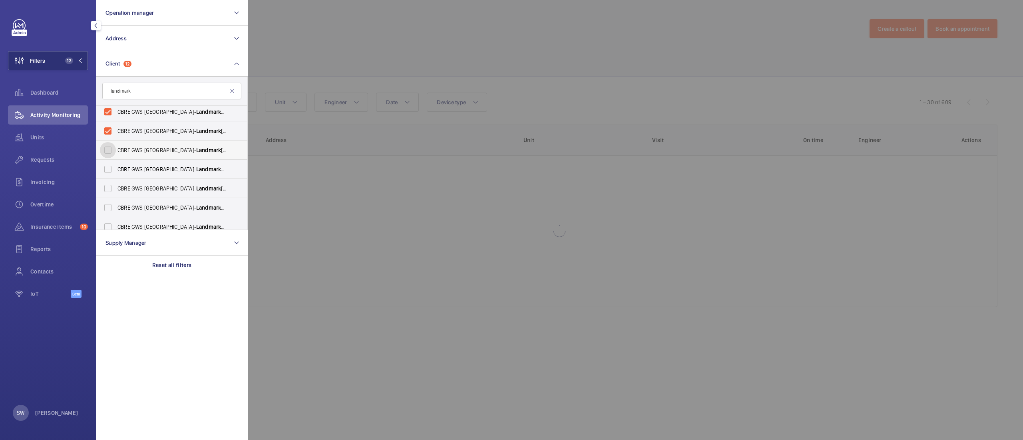
click at [116, 147] on input "CBRE GWS UK- Landmark [GEOGRAPHIC_DATA]" at bounding box center [108, 150] width 16 height 16
checkbox input "true"
click at [156, 161] on label "CBRE GWS UK- Landmark Luminous House" at bounding box center [165, 169] width 139 height 19
click at [116, 161] on input "CBRE GWS UK- Landmark Luminous House" at bounding box center [108, 169] width 16 height 16
checkbox input "true"
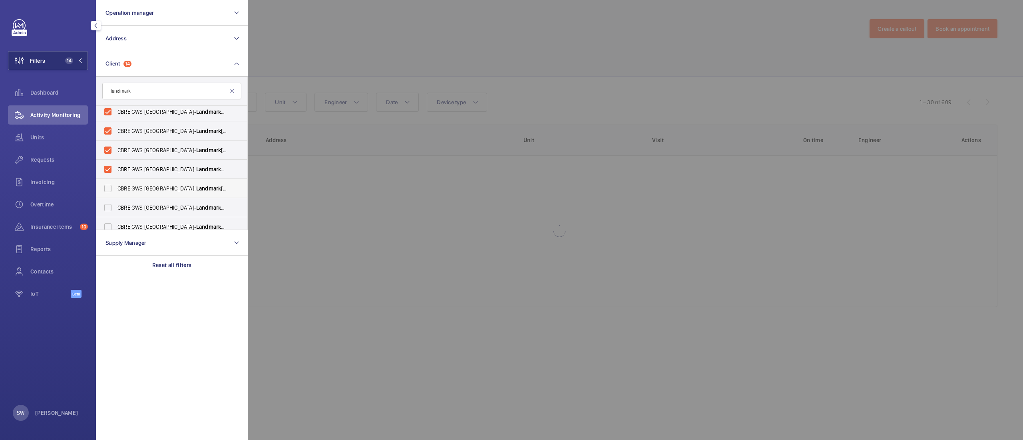
click at [155, 185] on span "CBRE GWS UK- Landmark [PERSON_NAME][GEOGRAPHIC_DATA]" at bounding box center [172, 189] width 110 height 8
click at [116, 185] on input "CBRE GWS UK- Landmark [PERSON_NAME][GEOGRAPHIC_DATA]" at bounding box center [108, 189] width 16 height 16
checkbox input "true"
click at [146, 205] on span "CBRE GWS UK- Landmark Space Holborn" at bounding box center [172, 208] width 110 height 8
click at [116, 205] on input "CBRE GWS UK- Landmark Space Holborn" at bounding box center [108, 208] width 16 height 16
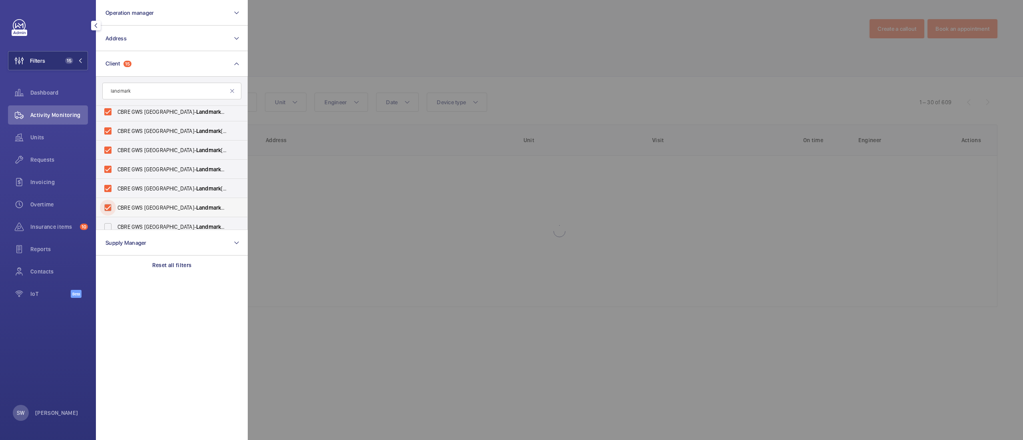
checkbox input "true"
click at [146, 223] on span "CBRE GWS UK- Landmark The Space Mayfair" at bounding box center [172, 227] width 110 height 8
click at [116, 223] on input "CBRE GWS UK- Landmark The Space Mayfair" at bounding box center [108, 227] width 16 height 16
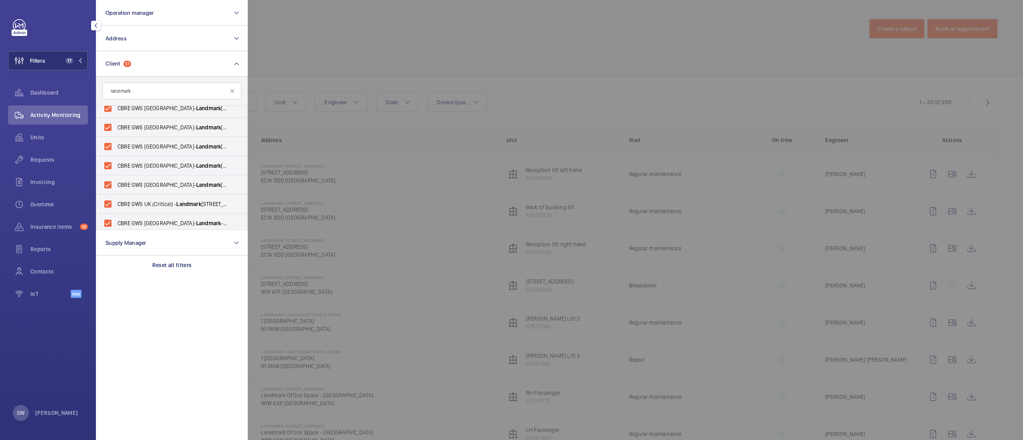
scroll to position [202, 0]
click at [384, 49] on div at bounding box center [759, 220] width 1023 height 440
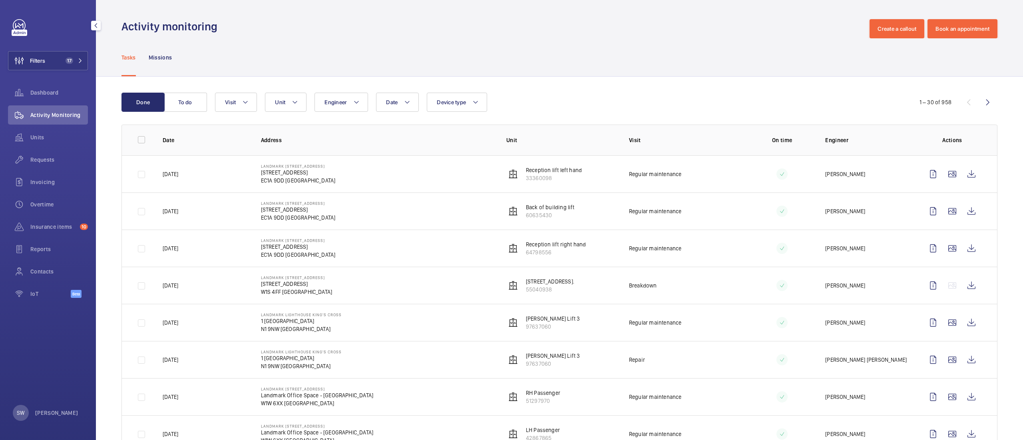
click at [40, 127] on div "Activity Monitoring" at bounding box center [48, 116] width 80 height 22
click at [39, 137] on span "Units" at bounding box center [59, 137] width 58 height 8
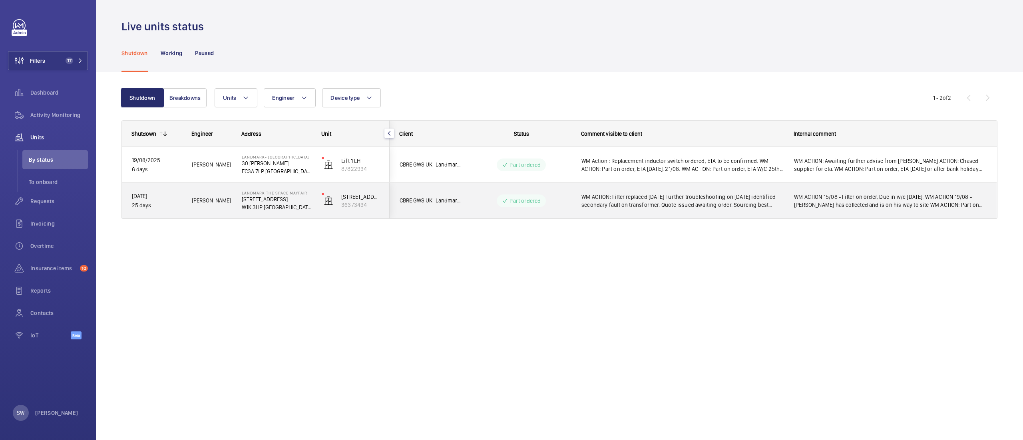
click at [835, 193] on span "WM ACTION 15/08 - Filter on order, Due in w/c [DATE]. WM ACTION 19/08 - [PERSON…" at bounding box center [890, 201] width 193 height 16
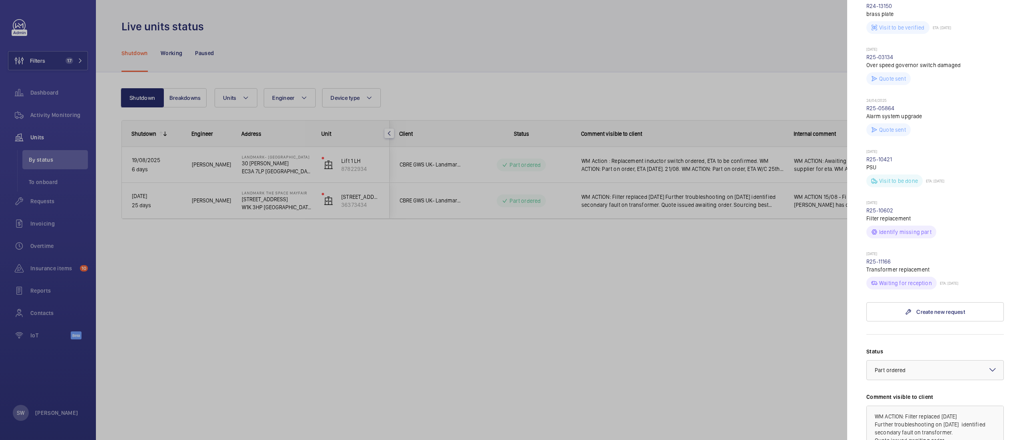
scroll to position [300, 0]
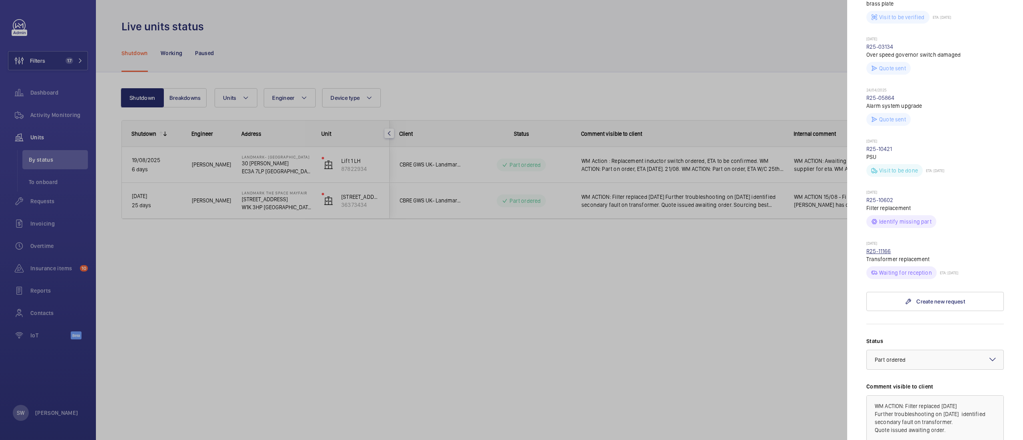
click at [876, 248] on link "R25-11166" at bounding box center [878, 251] width 25 height 6
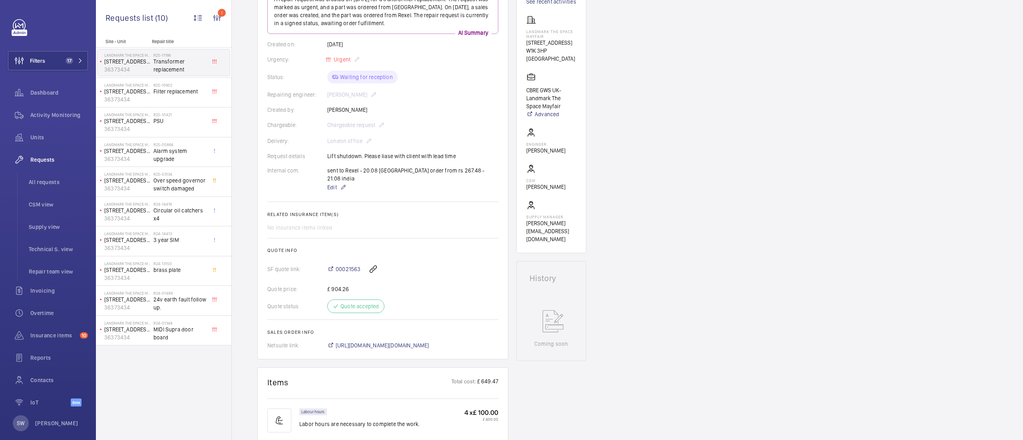
scroll to position [118, 0]
click at [184, 124] on span "PSU" at bounding box center [179, 121] width 53 height 8
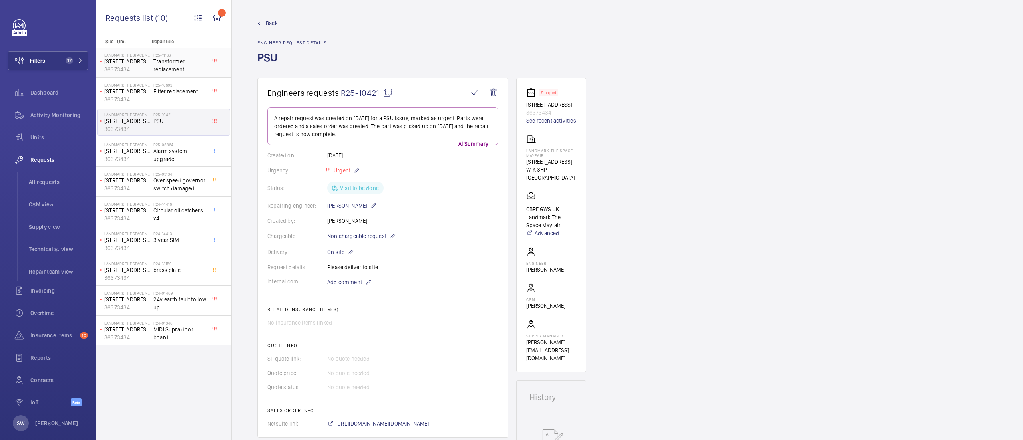
click at [178, 70] on span "Transformer replacement" at bounding box center [179, 66] width 53 height 16
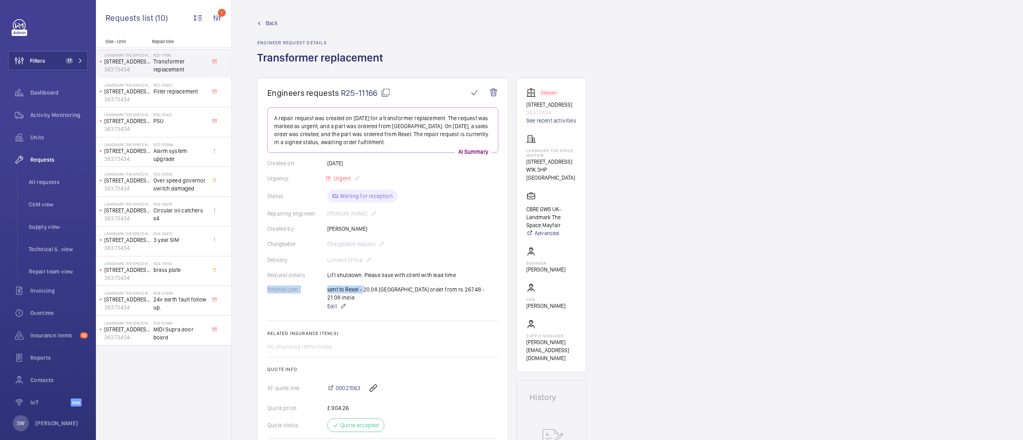
drag, startPoint x: 361, startPoint y: 292, endPoint x: 450, endPoint y: 307, distance: 89.9
click at [450, 307] on wm-front-card-body "A repair request was created on [DATE] for a transformer replacement. The reque…" at bounding box center [382, 287] width 231 height 361
click at [434, 335] on wm-front-card-body "A repair request was created on [DATE] for a transformer replacement. The reque…" at bounding box center [382, 287] width 231 height 361
drag, startPoint x: 472, startPoint y: 289, endPoint x: 319, endPoint y: 292, distance: 153.5
click at [318, 292] on div "Internal com. sent to [GEOGRAPHIC_DATA] - 20.08 india order from rs 267.48 - 21…" at bounding box center [382, 299] width 231 height 26
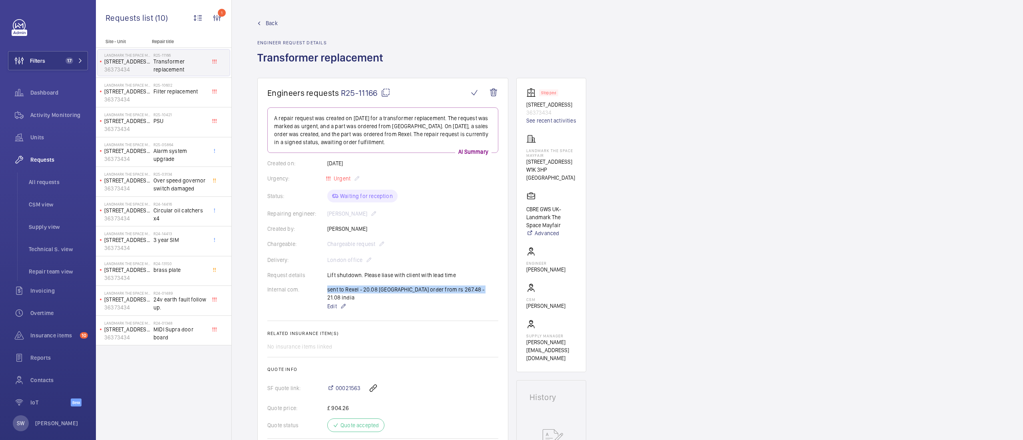
click at [387, 92] on mat-icon at bounding box center [386, 93] width 10 height 10
copy div "sent to Rexel - 20.08 india order from rs 267.48 - 21.08 [GEOGRAPHIC_DATA]"
click at [385, 90] on mat-icon at bounding box center [386, 93] width 10 height 10
drag, startPoint x: 479, startPoint y: 292, endPoint x: 363, endPoint y: 266, distance: 118.8
click at [352, 267] on wm-front-card-body "A repair request was created on [DATE] for a transformer replacement. The reque…" at bounding box center [382, 287] width 231 height 361
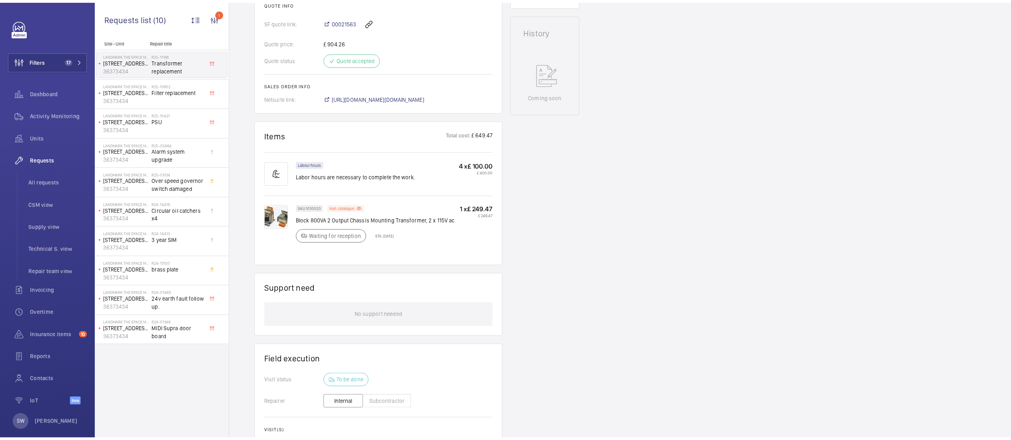
scroll to position [364, 0]
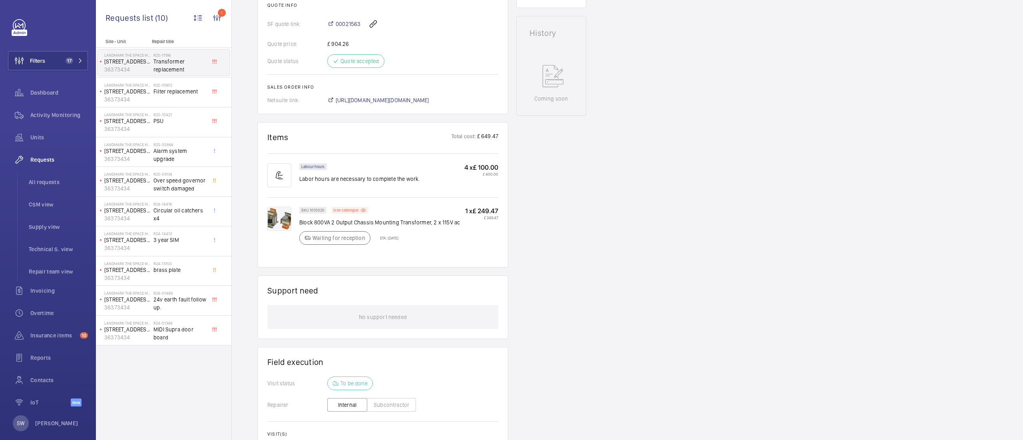
click at [282, 212] on img at bounding box center [279, 219] width 24 height 24
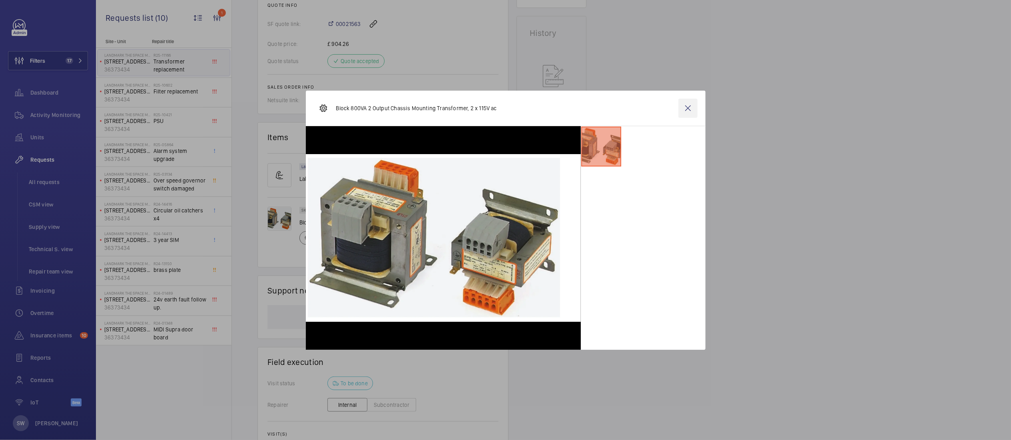
click at [686, 100] on wm-front-icon-button at bounding box center [687, 108] width 19 height 19
